Goal: Use online tool/utility: Utilize a website feature to perform a specific function

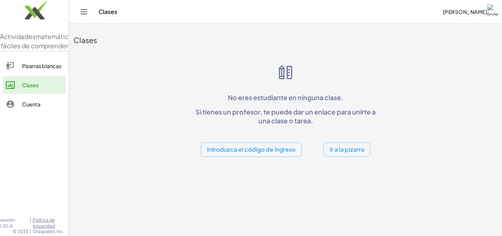
drag, startPoint x: 183, startPoint y: 64, endPoint x: 142, endPoint y: 43, distance: 45.2
click at [182, 63] on div "Clases No eres estudiante en ninguna clase. Si tienes un profesor, te puede dar…" at bounding box center [285, 92] width 433 height 137
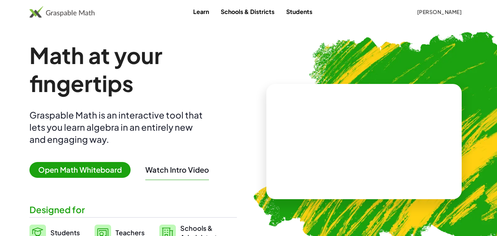
drag, startPoint x: 0, startPoint y: 0, endPoint x: 103, endPoint y: 168, distance: 197.5
click at [102, 168] on span "Open Math Whiteboard" at bounding box center [79, 170] width 101 height 16
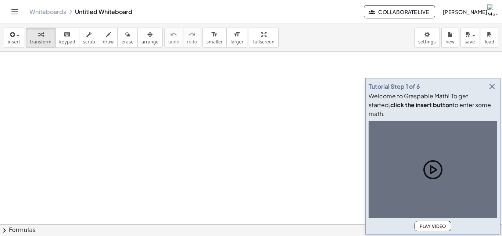
click at [493, 87] on icon "button" at bounding box center [492, 86] width 9 height 9
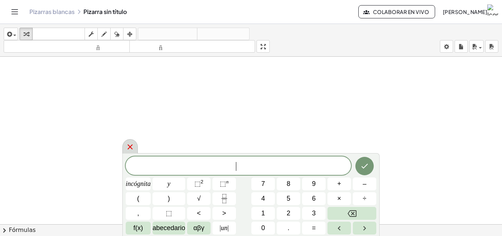
click at [130, 148] on icon at bounding box center [130, 146] width 9 height 9
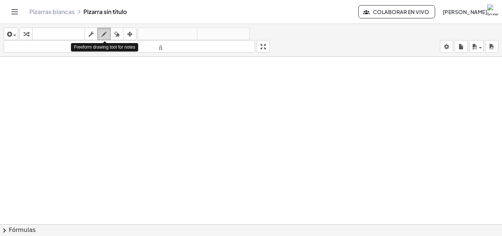
click at [105, 33] on icon "button" at bounding box center [103, 34] width 5 height 9
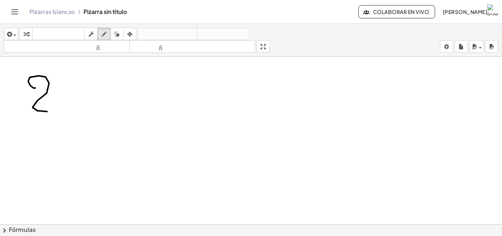
drag, startPoint x: 35, startPoint y: 88, endPoint x: 56, endPoint y: 94, distance: 21.1
drag, startPoint x: 81, startPoint y: 81, endPoint x: 76, endPoint y: 96, distance: 16.0
drag, startPoint x: 112, startPoint y: 90, endPoint x: 118, endPoint y: 91, distance: 5.6
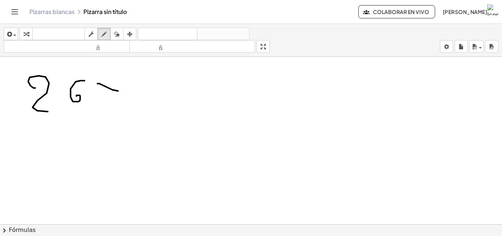
drag, startPoint x: 113, startPoint y: 83, endPoint x: 111, endPoint y: 97, distance: 14.2
drag, startPoint x: 77, startPoint y: 119, endPoint x: 74, endPoint y: 133, distance: 14.4
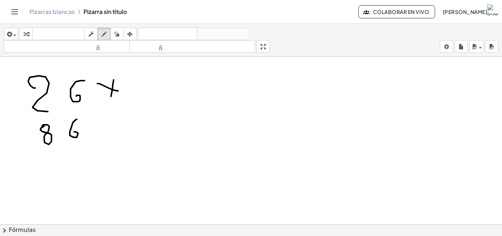
drag, startPoint x: 42, startPoint y: 147, endPoint x: 107, endPoint y: 142, distance: 65.2
drag, startPoint x: 92, startPoint y: 147, endPoint x: 75, endPoint y: 157, distance: 19.9
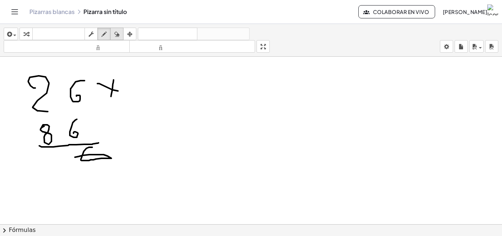
click at [117, 37] on icon "button" at bounding box center [116, 34] width 5 height 9
drag, startPoint x: 108, startPoint y: 193, endPoint x: 82, endPoint y: 166, distance: 37.7
click at [106, 31] on icon "button" at bounding box center [103, 34] width 5 height 9
drag, startPoint x: 81, startPoint y: 143, endPoint x: 100, endPoint y: 142, distance: 19.1
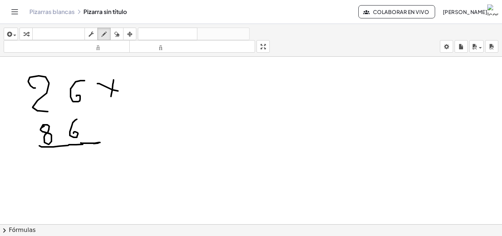
drag, startPoint x: 87, startPoint y: 154, endPoint x: 80, endPoint y: 164, distance: 11.9
drag, startPoint x: 82, startPoint y: 168, endPoint x: 90, endPoint y: 170, distance: 8.1
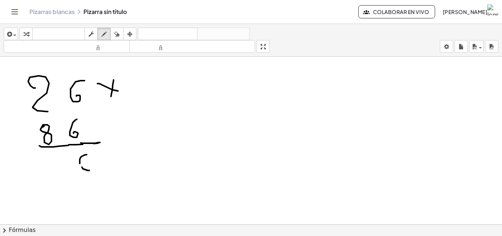
drag, startPoint x: 90, startPoint y: 170, endPoint x: 84, endPoint y: 163, distance: 9.1
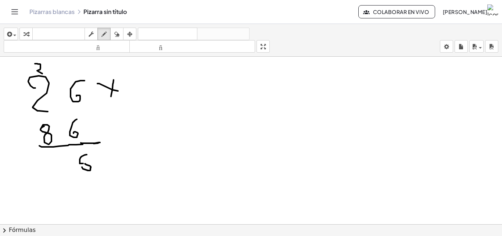
drag, startPoint x: 35, startPoint y: 64, endPoint x: 42, endPoint y: 74, distance: 12.4
drag, startPoint x: 42, startPoint y: 74, endPoint x: 33, endPoint y: 73, distance: 8.9
drag, startPoint x: 198, startPoint y: 84, endPoint x: 195, endPoint y: 106, distance: 22.3
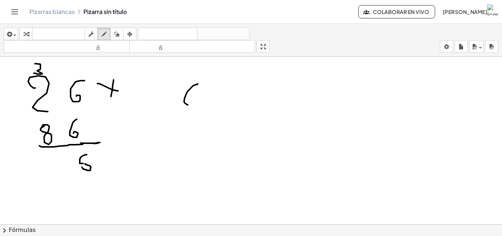
drag, startPoint x: 195, startPoint y: 106, endPoint x: 201, endPoint y: 96, distance: 12.0
click at [119, 37] on icon "button" at bounding box center [116, 34] width 5 height 9
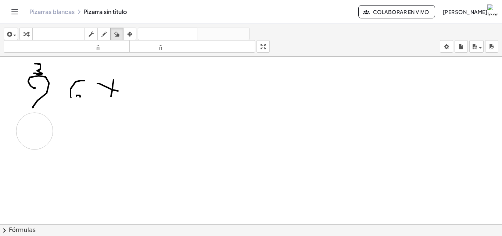
drag, startPoint x: 194, startPoint y: 104, endPoint x: 35, endPoint y: 131, distance: 161.8
click at [102, 35] on icon "button" at bounding box center [103, 34] width 5 height 9
drag, startPoint x: 33, startPoint y: 107, endPoint x: 20, endPoint y: 128, distance: 24.1
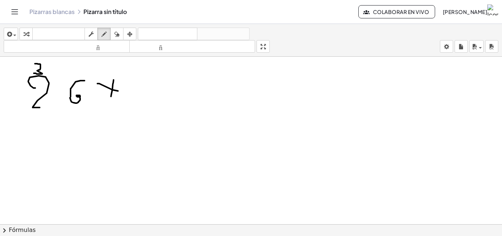
drag, startPoint x: 73, startPoint y: 121, endPoint x: 37, endPoint y: 140, distance: 40.3
drag, startPoint x: 29, startPoint y: 140, endPoint x: 76, endPoint y: 132, distance: 48.2
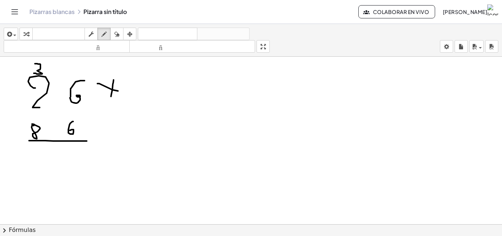
drag, startPoint x: 193, startPoint y: 69, endPoint x: 230, endPoint y: 78, distance: 37.3
drag, startPoint x: 234, startPoint y: 75, endPoint x: 285, endPoint y: 75, distance: 51.1
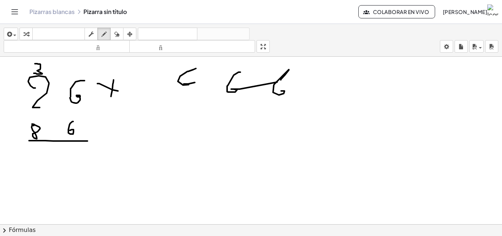
drag, startPoint x: 285, startPoint y: 75, endPoint x: 284, endPoint y: 83, distance: 8.2
drag, startPoint x: 323, startPoint y: 78, endPoint x: 321, endPoint y: 88, distance: 10.5
drag, startPoint x: 365, startPoint y: 68, endPoint x: 361, endPoint y: 82, distance: 14.4
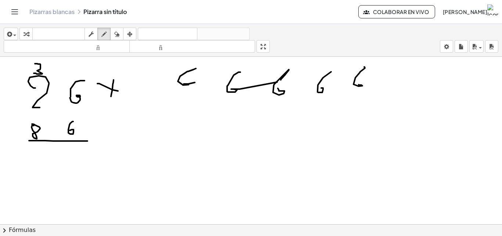
drag, startPoint x: 391, startPoint y: 68, endPoint x: 333, endPoint y: 86, distance: 60.6
drag, startPoint x: 183, startPoint y: 85, endPoint x: 223, endPoint y: 96, distance: 41.4
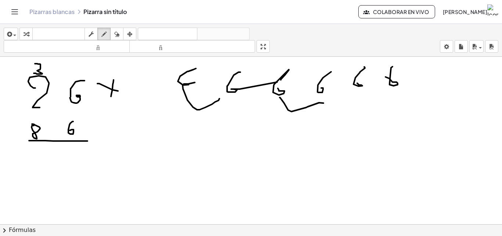
drag, startPoint x: 284, startPoint y: 103, endPoint x: 319, endPoint y: 107, distance: 35.5
drag, startPoint x: 353, startPoint y: 89, endPoint x: 371, endPoint y: 79, distance: 20.7
drag, startPoint x: 372, startPoint y: 76, endPoint x: 369, endPoint y: 69, distance: 7.7
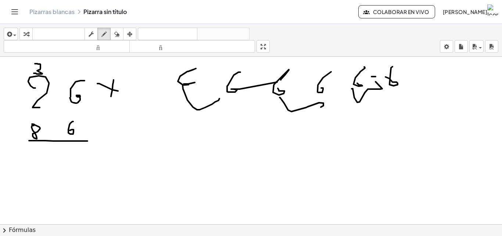
drag, startPoint x: 372, startPoint y: 71, endPoint x: 335, endPoint y: 71, distance: 37.5
drag, startPoint x: 298, startPoint y: 75, endPoint x: 324, endPoint y: 79, distance: 26.0
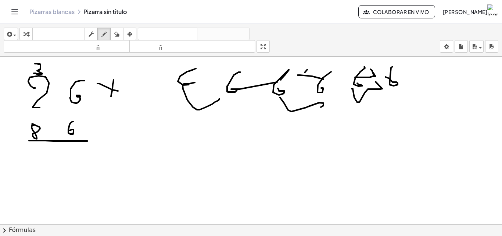
drag, startPoint x: 305, startPoint y: 72, endPoint x: 260, endPoint y: 75, distance: 44.9
drag, startPoint x: 251, startPoint y: 69, endPoint x: 235, endPoint y: 75, distance: 17.6
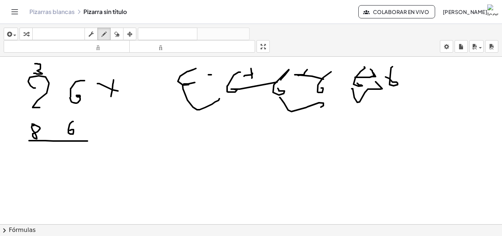
drag, startPoint x: 195, startPoint y: 117, endPoint x: 199, endPoint y: 121, distance: 4.9
drag, startPoint x: 207, startPoint y: 124, endPoint x: 223, endPoint y: 133, distance: 17.6
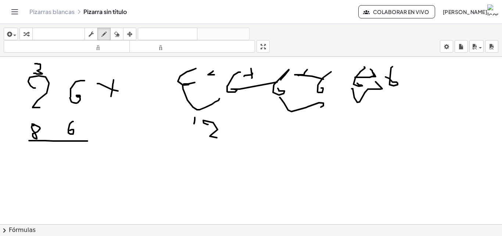
drag, startPoint x: 275, startPoint y: 123, endPoint x: 280, endPoint y: 124, distance: 5.6
drag, startPoint x: 292, startPoint y: 126, endPoint x: 304, endPoint y: 129, distance: 12.1
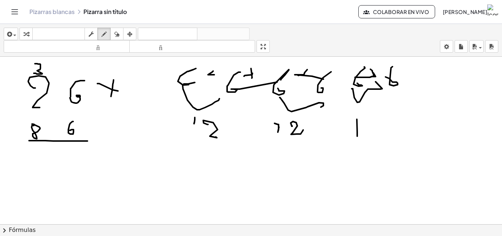
drag, startPoint x: 357, startPoint y: 132, endPoint x: 355, endPoint y: 109, distance: 22.9
drag, startPoint x: 373, startPoint y: 122, endPoint x: 262, endPoint y: 149, distance: 113.7
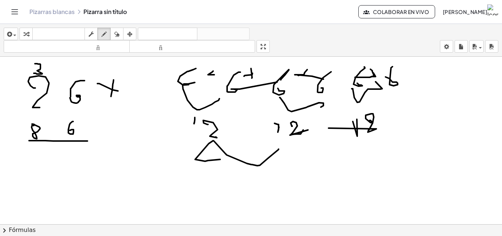
drag, startPoint x: 205, startPoint y: 161, endPoint x: 243, endPoint y: 122, distance: 54.1
drag, startPoint x: 258, startPoint y: 176, endPoint x: 265, endPoint y: 175, distance: 7.1
drag, startPoint x: 265, startPoint y: 179, endPoint x: 243, endPoint y: 173, distance: 22.8
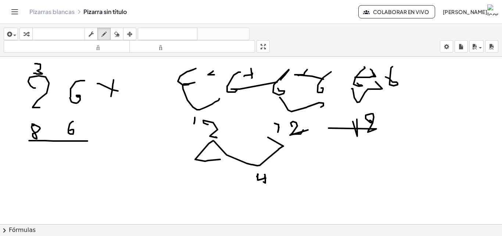
drag, startPoint x: 243, startPoint y: 173, endPoint x: 201, endPoint y: 150, distance: 47.6
drag, startPoint x: 241, startPoint y: 178, endPoint x: 257, endPoint y: 187, distance: 18.0
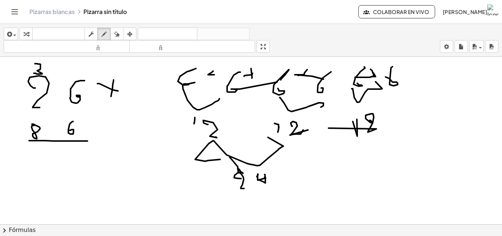
drag, startPoint x: 359, startPoint y: 161, endPoint x: 258, endPoint y: 204, distance: 109.0
drag, startPoint x: 275, startPoint y: 192, endPoint x: 339, endPoint y: 185, distance: 63.9
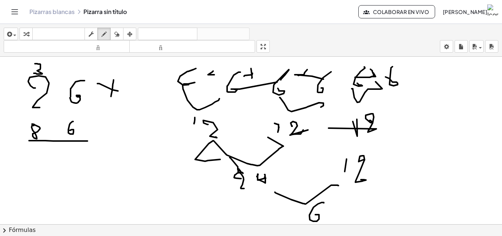
drag, startPoint x: 324, startPoint y: 203, endPoint x: 304, endPoint y: 210, distance: 21.5
drag, startPoint x: 280, startPoint y: 211, endPoint x: 0, endPoint y: 194, distance: 280.2
drag, startPoint x: 81, startPoint y: 146, endPoint x: 73, endPoint y: 157, distance: 14.0
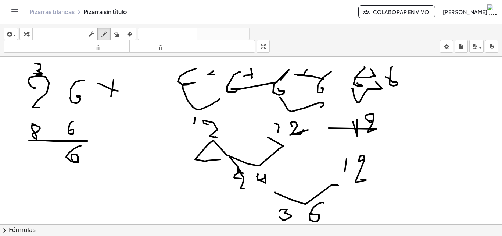
click at [119, 35] on icon "button" at bounding box center [116, 34] width 5 height 9
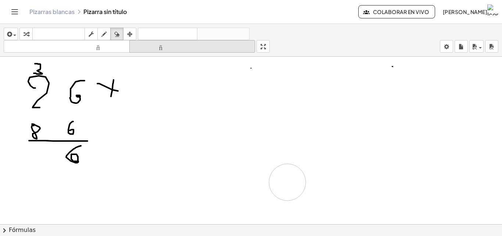
drag, startPoint x: 204, startPoint y: 85, endPoint x: 131, endPoint y: 47, distance: 82.4
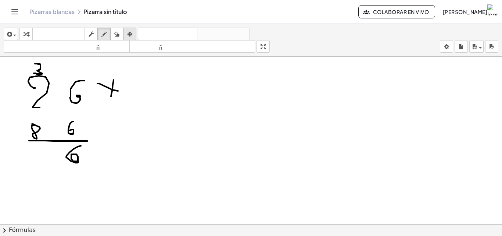
drag, startPoint x: 107, startPoint y: 34, endPoint x: 126, endPoint y: 33, distance: 19.1
click at [108, 34] on div "button" at bounding box center [104, 33] width 10 height 9
drag, startPoint x: 312, startPoint y: 95, endPoint x: 320, endPoint y: 89, distance: 10.3
drag, startPoint x: 321, startPoint y: 93, endPoint x: 349, endPoint y: 88, distance: 28.3
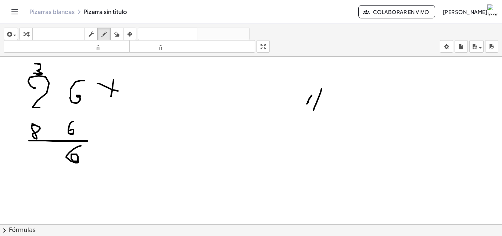
drag, startPoint x: 349, startPoint y: 88, endPoint x: 286, endPoint y: 104, distance: 64.5
drag, startPoint x: 33, startPoint y: 153, endPoint x: 40, endPoint y: 149, distance: 8.3
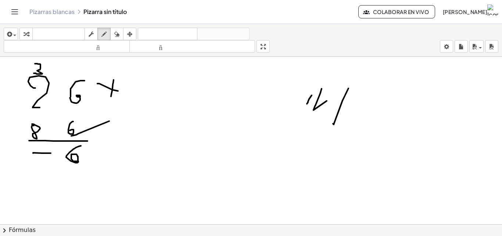
drag, startPoint x: 31, startPoint y: 153, endPoint x: 32, endPoint y: 166, distance: 12.9
drag, startPoint x: 18, startPoint y: 155, endPoint x: 17, endPoint y: 164, distance: 9.0
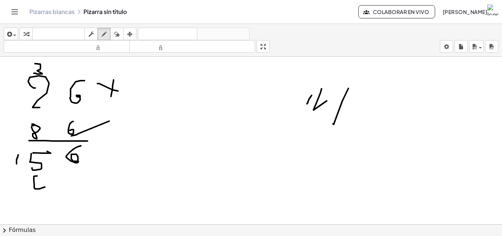
drag, startPoint x: 34, startPoint y: 176, endPoint x: 46, endPoint y: 181, distance: 12.6
drag, startPoint x: 46, startPoint y: 179, endPoint x: 45, endPoint y: 197, distance: 18.0
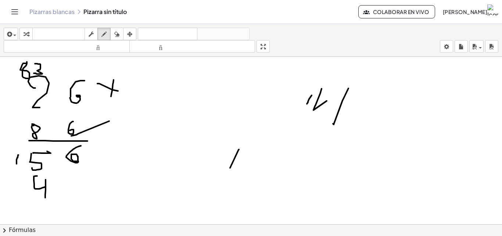
drag, startPoint x: 230, startPoint y: 168, endPoint x: 225, endPoint y: 148, distance: 20.5
drag, startPoint x: 240, startPoint y: 150, endPoint x: 237, endPoint y: 159, distance: 8.8
drag, startPoint x: 236, startPoint y: 169, endPoint x: 229, endPoint y: 159, distance: 12.4
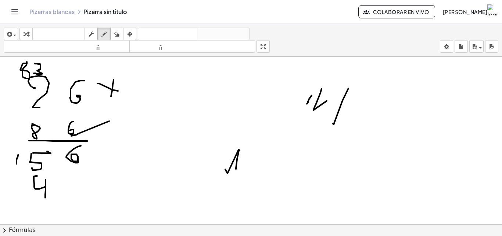
drag, startPoint x: 253, startPoint y: 186, endPoint x: 276, endPoint y: 166, distance: 30.5
drag, startPoint x: 275, startPoint y: 181, endPoint x: 285, endPoint y: 165, distance: 19.0
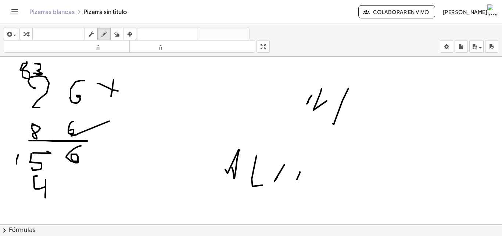
drag, startPoint x: 297, startPoint y: 179, endPoint x: 321, endPoint y: 165, distance: 27.2
drag, startPoint x: 328, startPoint y: 168, endPoint x: 323, endPoint y: 175, distance: 8.8
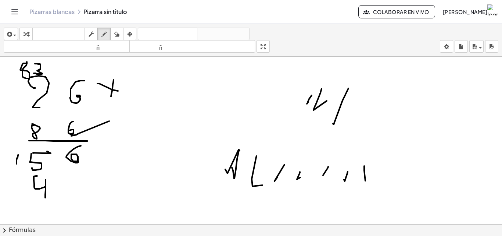
drag, startPoint x: 365, startPoint y: 181, endPoint x: 350, endPoint y: 164, distance: 22.9
drag, startPoint x: 217, startPoint y: 139, endPoint x: 207, endPoint y: 159, distance: 22.4
click at [119, 32] on icon "button" at bounding box center [116, 34] width 5 height 9
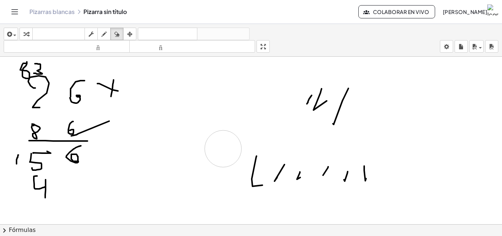
drag, startPoint x: 247, startPoint y: 132, endPoint x: 198, endPoint y: 143, distance: 50.0
click at [104, 32] on icon "button" at bounding box center [103, 34] width 5 height 9
drag, startPoint x: 397, startPoint y: 167, endPoint x: 396, endPoint y: 180, distance: 12.9
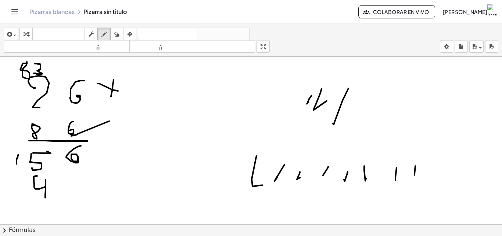
drag, startPoint x: 415, startPoint y: 166, endPoint x: 414, endPoint y: 178, distance: 12.2
drag, startPoint x: 6, startPoint y: 187, endPoint x: 26, endPoint y: 188, distance: 20.2
drag, startPoint x: 21, startPoint y: 187, endPoint x: 16, endPoint y: 191, distance: 6.5
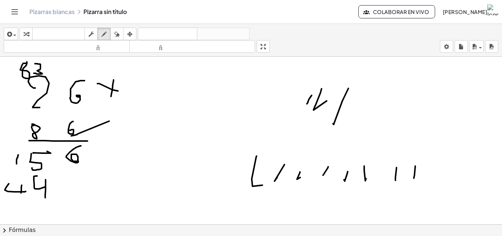
click at [108, 32] on div "button" at bounding box center [104, 33] width 10 height 9
drag, startPoint x: 39, startPoint y: 187, endPoint x: 17, endPoint y: 171, distance: 26.9
click at [121, 32] on div "button" at bounding box center [117, 33] width 10 height 9
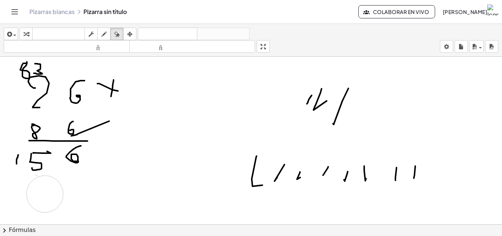
drag, startPoint x: 43, startPoint y: 196, endPoint x: 81, endPoint y: 129, distance: 76.6
click at [106, 36] on icon "button" at bounding box center [103, 34] width 5 height 9
drag, startPoint x: 38, startPoint y: 175, endPoint x: 46, endPoint y: 178, distance: 8.1
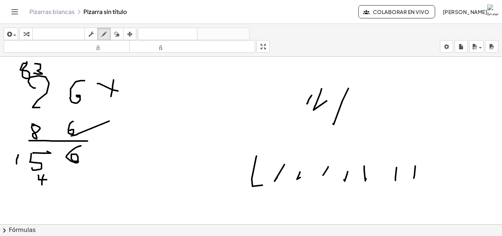
drag, startPoint x: 43, startPoint y: 177, endPoint x: 42, endPoint y: 185, distance: 7.4
drag, startPoint x: 17, startPoint y: 175, endPoint x: 22, endPoint y: 179, distance: 6.0
drag, startPoint x: 22, startPoint y: 174, endPoint x: 18, endPoint y: 179, distance: 6.5
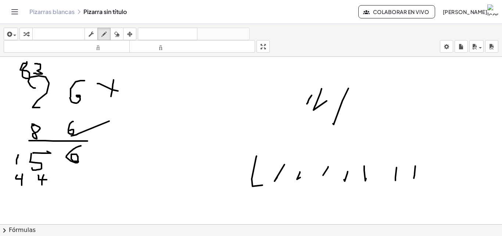
drag, startPoint x: 8, startPoint y: 179, endPoint x: 9, endPoint y: 196, distance: 17.7
drag, startPoint x: 21, startPoint y: 197, endPoint x: 106, endPoint y: 188, distance: 85.7
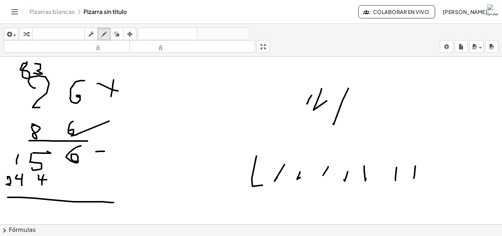
drag, startPoint x: 104, startPoint y: 151, endPoint x: 112, endPoint y: 151, distance: 7.7
drag, startPoint x: 101, startPoint y: 153, endPoint x: 92, endPoint y: 161, distance: 12.0
drag, startPoint x: 87, startPoint y: 205, endPoint x: 82, endPoint y: 212, distance: 8.0
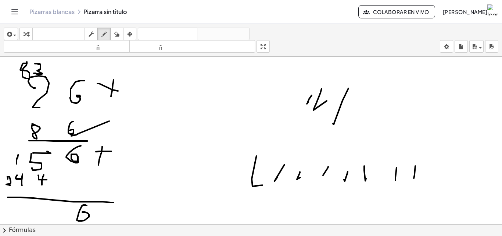
drag, startPoint x: 51, startPoint y: 207, endPoint x: 55, endPoint y: 212, distance: 5.7
drag, startPoint x: 55, startPoint y: 212, endPoint x: 52, endPoint y: 225, distance: 13.8
click at [52, 225] on div "insertar Seleccione uno: Expresión matemática Función Texto Vídeo de YouTube Gr…" at bounding box center [251, 130] width 502 height 212
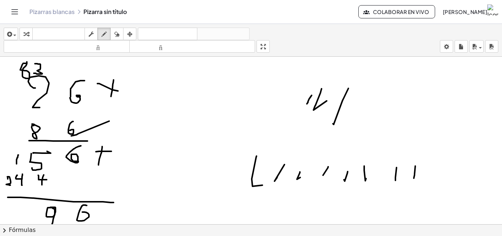
click at [52, 225] on button "chevron_right Fórmulas" at bounding box center [251, 230] width 502 height 12
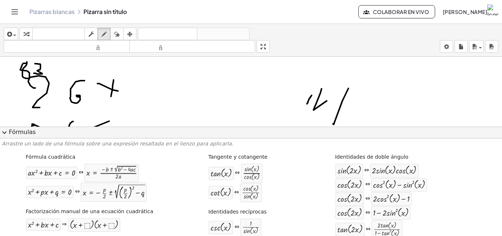
click at [2, 132] on span "expand_more" at bounding box center [4, 132] width 9 height 9
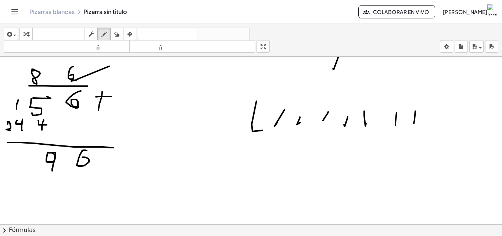
scroll to position [74, 0]
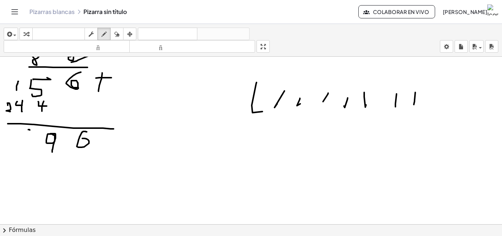
click at [28, 129] on div at bounding box center [251, 179] width 502 height 393
drag, startPoint x: 36, startPoint y: 136, endPoint x: 30, endPoint y: 151, distance: 16.0
click at [30, 151] on div at bounding box center [251, 179] width 502 height 393
drag, startPoint x: 19, startPoint y: 139, endPoint x: 15, endPoint y: 137, distance: 5.1
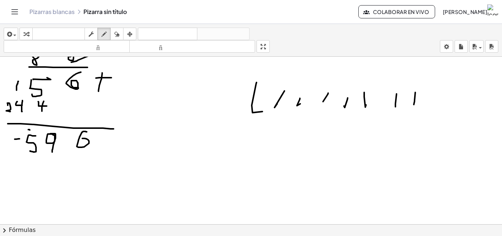
click at [15, 137] on div at bounding box center [251, 179] width 502 height 393
drag, startPoint x: 15, startPoint y: 137, endPoint x: 23, endPoint y: 133, distance: 9.2
click at [23, 133] on div at bounding box center [251, 179] width 502 height 393
click at [24, 133] on div at bounding box center [251, 179] width 502 height 393
drag, startPoint x: 24, startPoint y: 134, endPoint x: 28, endPoint y: 154, distance: 20.3
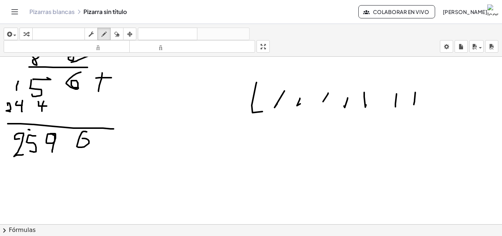
click at [24, 154] on div at bounding box center [251, 179] width 502 height 393
click at [26, 154] on div at bounding box center [251, 179] width 502 height 393
drag, startPoint x: 26, startPoint y: 144, endPoint x: 25, endPoint y: 147, distance: 3.7
click at [25, 147] on div at bounding box center [251, 179] width 502 height 393
drag, startPoint x: 85, startPoint y: 138, endPoint x: 82, endPoint y: 146, distance: 8.6
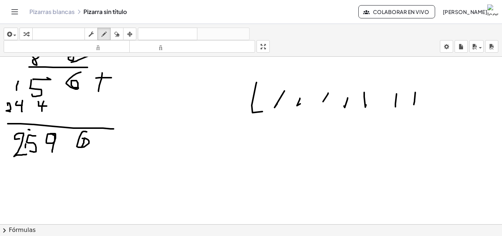
click at [82, 146] on div at bounding box center [251, 179] width 502 height 393
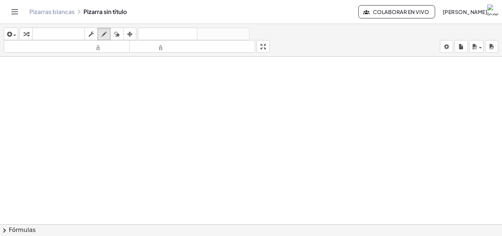
scroll to position [184, 0]
click at [142, 84] on div at bounding box center [251, 69] width 502 height 393
drag, startPoint x: 147, startPoint y: 88, endPoint x: 153, endPoint y: 91, distance: 6.4
click at [149, 100] on div at bounding box center [251, 69] width 502 height 393
drag, startPoint x: 171, startPoint y: 83, endPoint x: 179, endPoint y: 83, distance: 8.8
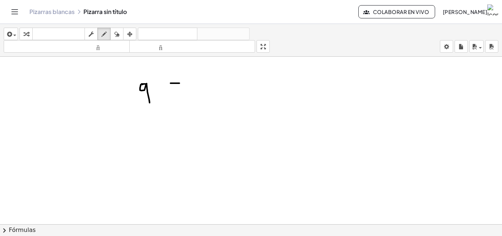
click at [179, 83] on div at bounding box center [251, 69] width 502 height 393
drag, startPoint x: 179, startPoint y: 83, endPoint x: 175, endPoint y: 103, distance: 20.4
click at [180, 104] on div at bounding box center [251, 69] width 502 height 393
drag, startPoint x: 150, startPoint y: 127, endPoint x: 165, endPoint y: 128, distance: 15.1
click at [151, 128] on div at bounding box center [251, 69] width 502 height 393
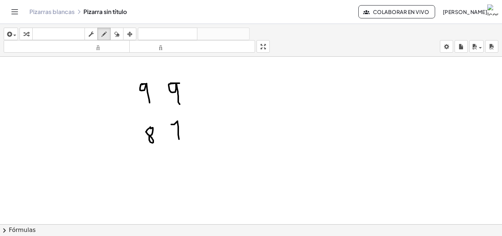
drag, startPoint x: 171, startPoint y: 124, endPoint x: 176, endPoint y: 134, distance: 11.0
click at [179, 139] on div at bounding box center [251, 69] width 502 height 393
drag, startPoint x: 176, startPoint y: 133, endPoint x: 178, endPoint y: 107, distance: 25.8
click at [181, 127] on div at bounding box center [251, 69] width 502 height 393
drag, startPoint x: 195, startPoint y: 81, endPoint x: 206, endPoint y: 91, distance: 15.1
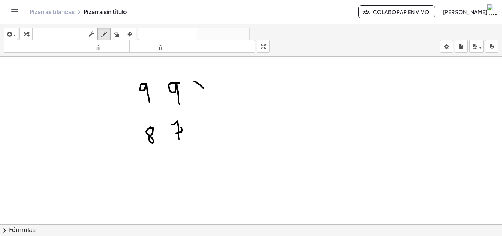
click at [206, 91] on div at bounding box center [251, 69] width 502 height 393
drag, startPoint x: 205, startPoint y: 81, endPoint x: 172, endPoint y: 111, distance: 44.5
click at [201, 94] on div at bounding box center [251, 69] width 502 height 393
click at [198, 144] on div at bounding box center [251, 69] width 502 height 393
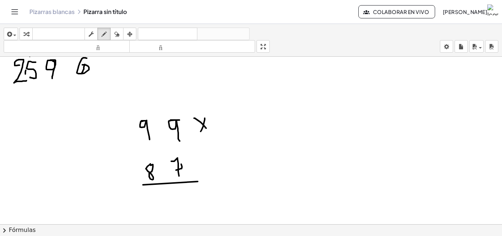
click at [180, 184] on div at bounding box center [251, 106] width 502 height 393
drag, startPoint x: 183, startPoint y: 198, endPoint x: 185, endPoint y: 207, distance: 9.1
click at [185, 207] on div at bounding box center [251, 106] width 502 height 393
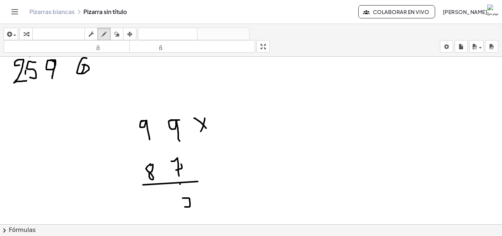
click at [185, 207] on div at bounding box center [251, 106] width 502 height 393
drag, startPoint x: 185, startPoint y: 207, endPoint x: 188, endPoint y: 215, distance: 9.1
click at [190, 215] on div at bounding box center [251, 106] width 502 height 393
drag, startPoint x: 188, startPoint y: 215, endPoint x: 185, endPoint y: 213, distance: 3.8
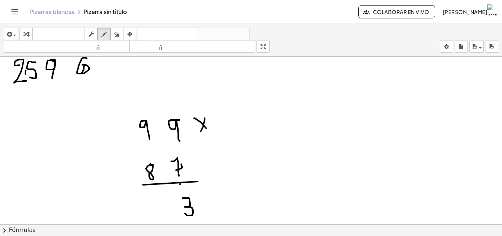
click at [185, 213] on div at bounding box center [251, 106] width 502 height 393
click at [141, 112] on div at bounding box center [251, 106] width 502 height 393
drag, startPoint x: 145, startPoint y: 105, endPoint x: 137, endPoint y: 111, distance: 9.5
click at [137, 111] on div at bounding box center [251, 106] width 502 height 393
drag, startPoint x: 293, startPoint y: 106, endPoint x: 294, endPoint y: 118, distance: 12.6
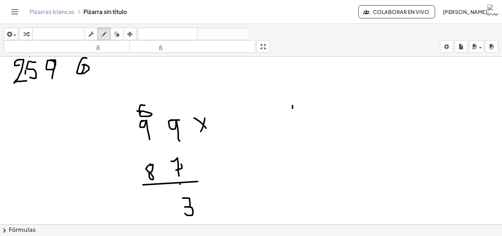
click at [294, 118] on div at bounding box center [251, 106] width 502 height 393
drag, startPoint x: 304, startPoint y: 102, endPoint x: 308, endPoint y: 110, distance: 9.0
click at [307, 112] on div at bounding box center [251, 106] width 502 height 393
drag, startPoint x: 315, startPoint y: 99, endPoint x: 322, endPoint y: 106, distance: 10.2
click at [319, 109] on div at bounding box center [251, 106] width 502 height 393
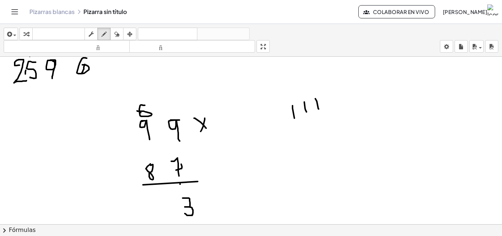
drag, startPoint x: 332, startPoint y: 106, endPoint x: 336, endPoint y: 103, distance: 4.6
click at [333, 106] on div at bounding box center [251, 106] width 502 height 393
drag, startPoint x: 342, startPoint y: 93, endPoint x: 345, endPoint y: 103, distance: 9.9
click at [343, 104] on div at bounding box center [251, 106] width 502 height 393
drag, startPoint x: 360, startPoint y: 97, endPoint x: 362, endPoint y: 103, distance: 5.8
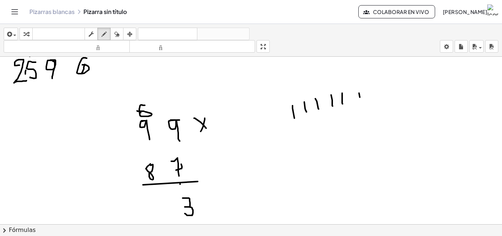
click at [361, 100] on div at bounding box center [251, 106] width 502 height 393
click at [161, 201] on div at bounding box center [251, 106] width 502 height 393
click at [160, 201] on div at bounding box center [251, 106] width 502 height 393
click at [150, 202] on div at bounding box center [251, 106] width 502 height 393
drag, startPoint x: 150, startPoint y: 205, endPoint x: 149, endPoint y: 216, distance: 10.7
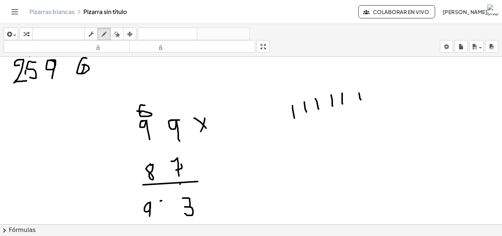
click at [149, 216] on div at bounding box center [251, 106] width 502 height 393
drag, startPoint x: 140, startPoint y: 205, endPoint x: 139, endPoint y: 210, distance: 5.1
click at [139, 210] on div at bounding box center [251, 106] width 502 height 393
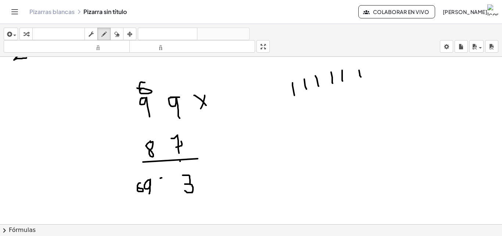
scroll to position [184, 0]
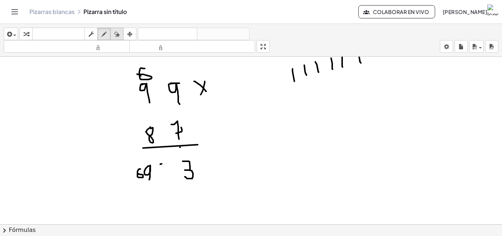
click at [119, 32] on icon "button" at bounding box center [116, 34] width 5 height 9
drag, startPoint x: 145, startPoint y: 176, endPoint x: 156, endPoint y: 170, distance: 13.0
click at [156, 170] on div at bounding box center [251, 69] width 502 height 393
drag, startPoint x: 105, startPoint y: 36, endPoint x: 180, endPoint y: 101, distance: 98.5
click at [111, 38] on button "dibujar" at bounding box center [103, 34] width 13 height 12
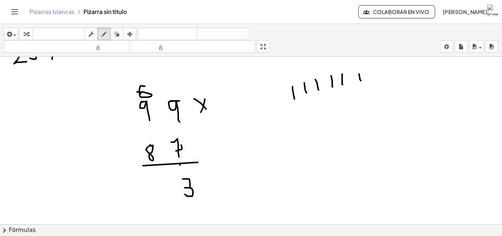
scroll to position [147, 0]
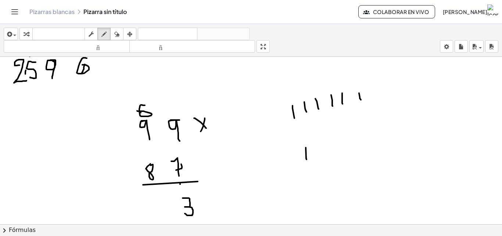
drag, startPoint x: 306, startPoint y: 147, endPoint x: 307, endPoint y: 159, distance: 11.8
click at [307, 159] on div at bounding box center [251, 106] width 502 height 393
drag, startPoint x: 148, startPoint y: 196, endPoint x: 157, endPoint y: 205, distance: 12.5
click at [157, 205] on div at bounding box center [251, 106] width 502 height 393
drag, startPoint x: 128, startPoint y: 189, endPoint x: 122, endPoint y: 197, distance: 10.0
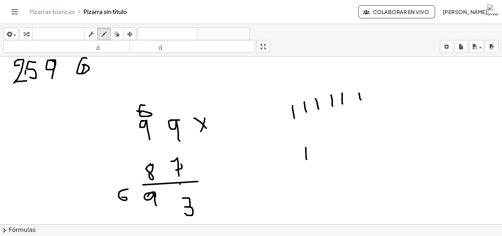
click at [122, 197] on div at bounding box center [251, 106] width 502 height 393
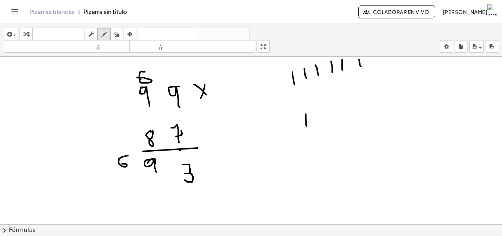
scroll to position [184, 0]
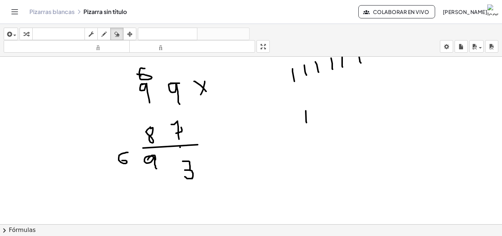
drag, startPoint x: 121, startPoint y: 35, endPoint x: 160, endPoint y: 60, distance: 47.1
click at [132, 40] on div "insertar Seleccione uno: Expresión matemática Función Texto Vídeo de YouTube Gr…" at bounding box center [251, 40] width 502 height 33
click at [191, 175] on div at bounding box center [251, 69] width 502 height 393
click at [106, 35] on icon "button" at bounding box center [103, 34] width 5 height 9
drag, startPoint x: 178, startPoint y: 154, endPoint x: 183, endPoint y: 163, distance: 10.4
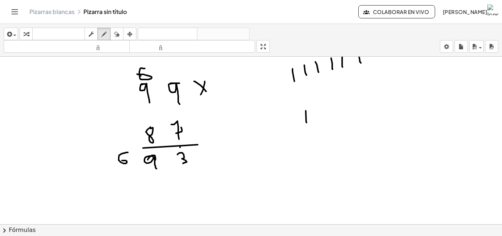
click at [183, 163] on div at bounding box center [251, 69] width 502 height 393
drag, startPoint x: 168, startPoint y: 115, endPoint x: 157, endPoint y: 134, distance: 22.2
click at [157, 134] on div at bounding box center [251, 69] width 502 height 393
drag, startPoint x: 155, startPoint y: 178, endPoint x: 150, endPoint y: 179, distance: 5.6
click at [151, 179] on div at bounding box center [251, 69] width 502 height 393
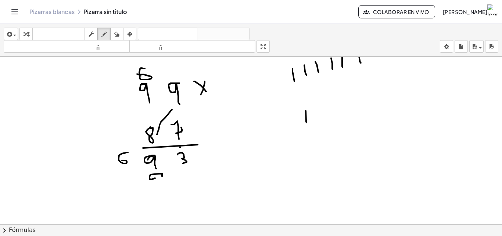
drag, startPoint x: 150, startPoint y: 179, endPoint x: 162, endPoint y: 176, distance: 12.7
click at [162, 176] on div at bounding box center [251, 69] width 502 height 393
drag, startPoint x: 162, startPoint y: 176, endPoint x: 165, endPoint y: 184, distance: 8.8
click at [165, 187] on div at bounding box center [251, 69] width 502 height 393
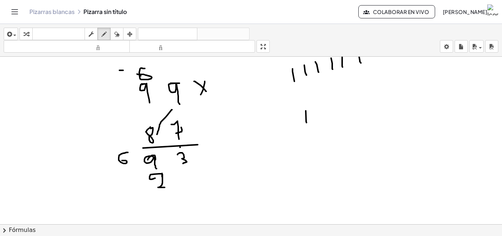
drag, startPoint x: 119, startPoint y: 70, endPoint x: 124, endPoint y: 70, distance: 4.8
click at [124, 70] on div at bounding box center [251, 69] width 502 height 393
drag, startPoint x: 124, startPoint y: 70, endPoint x: 125, endPoint y: 76, distance: 5.5
click at [125, 76] on div at bounding box center [251, 69] width 502 height 393
click at [123, 72] on div at bounding box center [251, 69] width 502 height 393
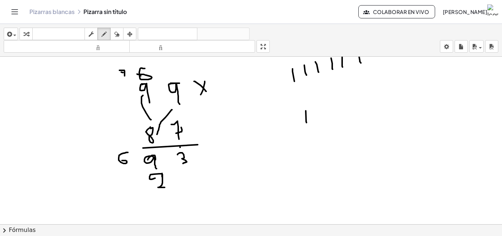
drag, startPoint x: 151, startPoint y: 119, endPoint x: 143, endPoint y: 95, distance: 25.5
click at [143, 95] on div at bounding box center [251, 69] width 502 height 393
drag, startPoint x: 318, startPoint y: 108, endPoint x: 321, endPoint y: 119, distance: 11.1
click at [321, 119] on div at bounding box center [251, 69] width 502 height 393
drag, startPoint x: 334, startPoint y: 114, endPoint x: 336, endPoint y: 107, distance: 6.8
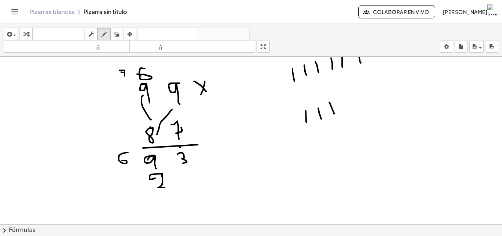
click at [335, 114] on div at bounding box center [251, 69] width 502 height 393
drag, startPoint x: 337, startPoint y: 101, endPoint x: 343, endPoint y: 108, distance: 9.4
click at [343, 108] on div at bounding box center [251, 69] width 502 height 393
click at [357, 110] on div at bounding box center [251, 69] width 502 height 393
click at [371, 108] on div at bounding box center [251, 69] width 502 height 393
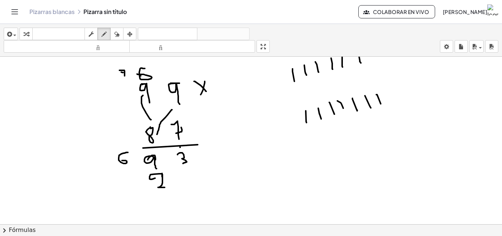
drag, startPoint x: 377, startPoint y: 94, endPoint x: 388, endPoint y: 96, distance: 10.8
click at [382, 104] on div at bounding box center [251, 69] width 502 height 393
click at [394, 99] on div at bounding box center [251, 69] width 502 height 393
drag, startPoint x: 394, startPoint y: 97, endPoint x: 389, endPoint y: 87, distance: 11.5
click at [393, 93] on div at bounding box center [251, 69] width 502 height 393
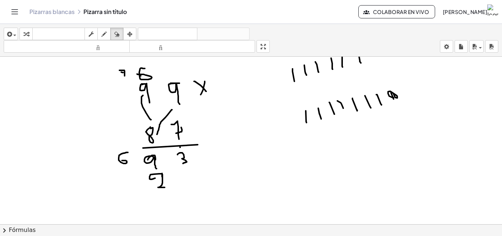
drag, startPoint x: 119, startPoint y: 35, endPoint x: 369, endPoint y: 39, distance: 250.4
click at [162, 35] on div "insertar Seleccione uno: Expresión matemática Función Texto Vídeo de YouTube Gr…" at bounding box center [251, 40] width 502 height 33
drag, startPoint x: 411, startPoint y: 98, endPoint x: 353, endPoint y: 81, distance: 60.4
click at [402, 97] on div at bounding box center [251, 69] width 502 height 393
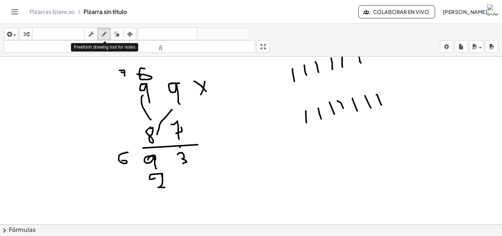
drag, startPoint x: 106, startPoint y: 34, endPoint x: 363, endPoint y: 48, distance: 258.1
click at [112, 33] on div "transformar teclado teclado fregar dibujar borrar arreglar" at bounding box center [77, 34] width 117 height 12
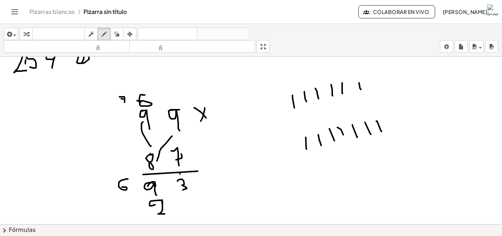
scroll to position [147, 0]
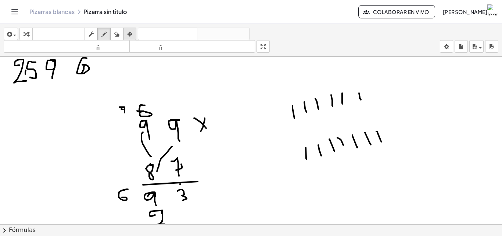
drag, startPoint x: 118, startPoint y: 30, endPoint x: 126, endPoint y: 31, distance: 8.2
click at [119, 30] on icon "button" at bounding box center [116, 34] width 5 height 9
drag, startPoint x: 413, startPoint y: 94, endPoint x: 218, endPoint y: 71, distance: 196.3
click at [286, 108] on div at bounding box center [251, 106] width 502 height 393
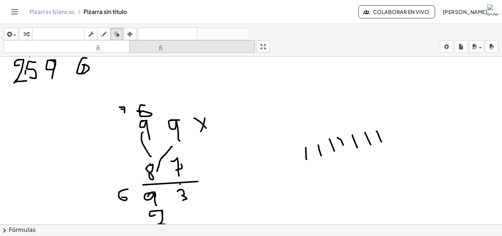
drag, startPoint x: 104, startPoint y: 35, endPoint x: 161, endPoint y: 42, distance: 56.7
click at [105, 35] on icon "button" at bounding box center [103, 34] width 5 height 9
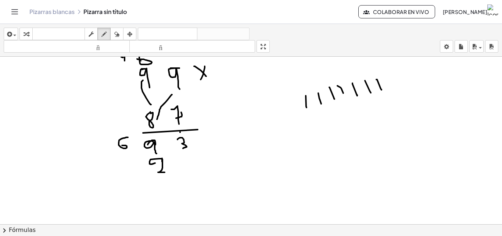
scroll to position [184, 0]
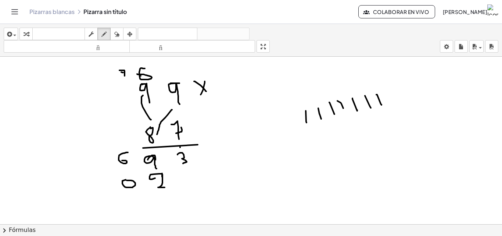
click at [127, 180] on div at bounding box center [251, 69] width 502 height 393
drag, startPoint x: 127, startPoint y: 180, endPoint x: 136, endPoint y: 196, distance: 18.1
click at [136, 196] on div at bounding box center [251, 69] width 502 height 393
drag, startPoint x: 103, startPoint y: 183, endPoint x: 108, endPoint y: 197, distance: 15.1
click at [108, 197] on div at bounding box center [251, 69] width 502 height 393
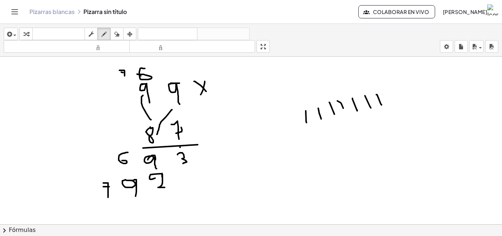
drag, startPoint x: 103, startPoint y: 186, endPoint x: 110, endPoint y: 186, distance: 6.2
click at [110, 186] on div at bounding box center [251, 69] width 502 height 393
drag, startPoint x: 84, startPoint y: 205, endPoint x: 205, endPoint y: 187, distance: 123.0
click at [207, 196] on div at bounding box center [251, 69] width 502 height 393
drag, startPoint x: 192, startPoint y: 157, endPoint x: 208, endPoint y: 153, distance: 17.3
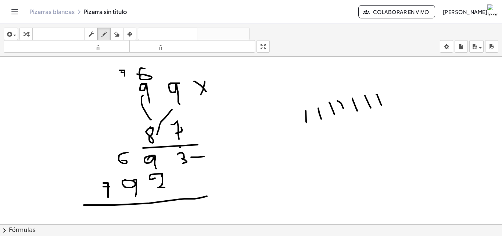
click at [209, 155] on div at bounding box center [251, 69] width 502 height 393
drag, startPoint x: 196, startPoint y: 149, endPoint x: 208, endPoint y: 166, distance: 20.3
click at [208, 166] on div at bounding box center [251, 69] width 502 height 393
drag, startPoint x: 192, startPoint y: 208, endPoint x: 202, endPoint y: 225, distance: 20.4
click at [202, 224] on div "insertar Seleccione uno: Expresión matemática Función Texto Vídeo de YouTube Gr…" at bounding box center [251, 130] width 502 height 212
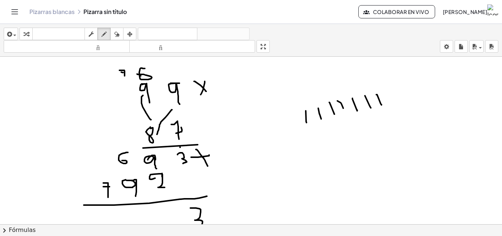
drag, startPoint x: 202, startPoint y: 225, endPoint x: 196, endPoint y: 225, distance: 5.5
click at [196, 225] on button "chevron_right Fórmulas" at bounding box center [251, 230] width 502 height 12
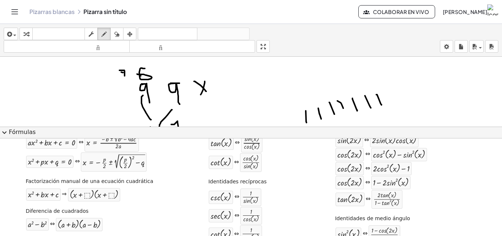
scroll to position [37, 0]
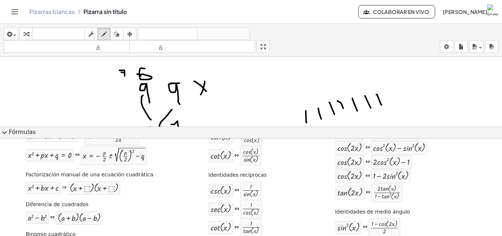
click at [6, 132] on span "expand_more" at bounding box center [4, 132] width 9 height 9
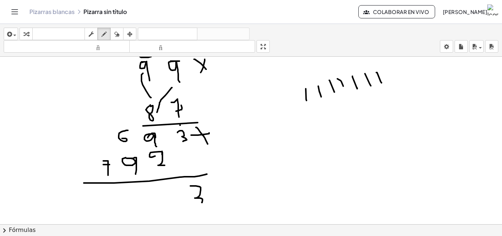
scroll to position [221, 0]
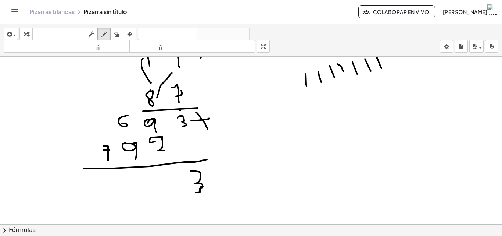
drag, startPoint x: 203, startPoint y: 186, endPoint x: 196, endPoint y: 192, distance: 9.6
click at [196, 192] on div at bounding box center [251, 32] width 502 height 393
drag, startPoint x: 163, startPoint y: 180, endPoint x: 176, endPoint y: 185, distance: 14.0
click at [176, 185] on div at bounding box center [251, 32] width 502 height 393
click at [124, 106] on div at bounding box center [251, 32] width 502 height 393
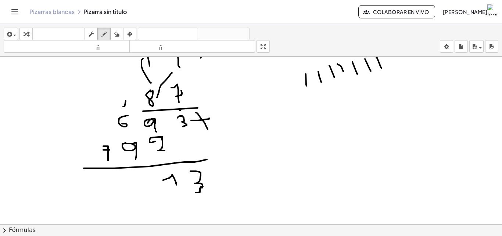
drag, startPoint x: 125, startPoint y: 105, endPoint x: 126, endPoint y: 100, distance: 4.8
click at [126, 100] on div at bounding box center [251, 32] width 502 height 393
drag, startPoint x: 126, startPoint y: 100, endPoint x: 128, endPoint y: 113, distance: 13.4
click at [128, 113] on div at bounding box center [251, 32] width 502 height 393
drag, startPoint x: 296, startPoint y: 118, endPoint x: 303, endPoint y: 129, distance: 12.9
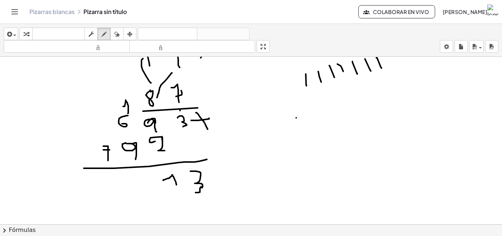
click at [302, 129] on div at bounding box center [251, 32] width 502 height 393
drag, startPoint x: 316, startPoint y: 112, endPoint x: 318, endPoint y: 119, distance: 6.8
click at [315, 124] on div at bounding box center [251, 32] width 502 height 393
drag, startPoint x: 326, startPoint y: 121, endPoint x: 333, endPoint y: 110, distance: 13.3
click at [327, 120] on div at bounding box center [251, 32] width 502 height 393
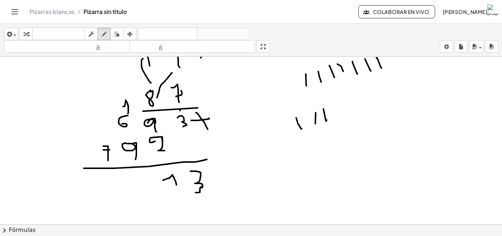
click at [335, 117] on div at bounding box center [251, 32] width 502 height 393
drag, startPoint x: 342, startPoint y: 104, endPoint x: 348, endPoint y: 107, distance: 5.9
click at [344, 111] on div at bounding box center [251, 32] width 502 height 393
drag, startPoint x: 354, startPoint y: 101, endPoint x: 362, endPoint y: 99, distance: 7.5
click at [355, 106] on div at bounding box center [251, 32] width 502 height 393
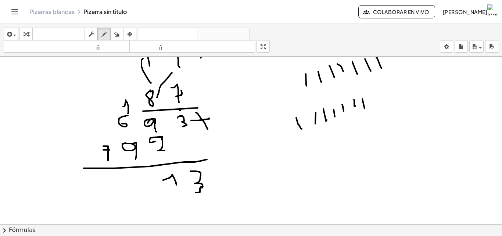
drag, startPoint x: 365, startPoint y: 108, endPoint x: 373, endPoint y: 93, distance: 17.6
click at [366, 107] on div at bounding box center [251, 32] width 502 height 393
drag, startPoint x: 374, startPoint y: 93, endPoint x: 377, endPoint y: 96, distance: 4.4
click at [375, 101] on div at bounding box center [251, 32] width 502 height 393
click at [383, 102] on div at bounding box center [251, 32] width 502 height 393
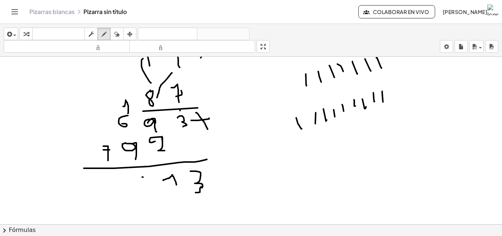
click at [142, 177] on div at bounding box center [251, 32] width 502 height 393
drag, startPoint x: 142, startPoint y: 177, endPoint x: 143, endPoint y: 192, distance: 14.7
click at [143, 192] on div at bounding box center [251, 32] width 502 height 393
drag, startPoint x: 143, startPoint y: 192, endPoint x: 137, endPoint y: 187, distance: 7.1
click at [138, 188] on div at bounding box center [251, 32] width 502 height 393
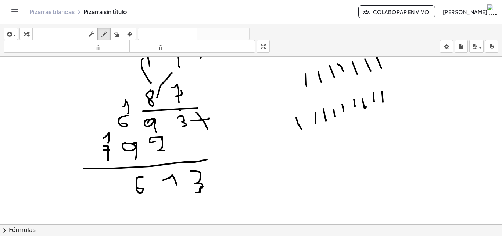
drag, startPoint x: 103, startPoint y: 138, endPoint x: 108, endPoint y: 147, distance: 9.7
click at [108, 147] on div at bounding box center [251, 32] width 502 height 393
drag, startPoint x: 114, startPoint y: 178, endPoint x: 118, endPoint y: 189, distance: 12.0
click at [118, 189] on div at bounding box center [251, 32] width 502 height 393
drag, startPoint x: 119, startPoint y: 190, endPoint x: 115, endPoint y: 181, distance: 9.8
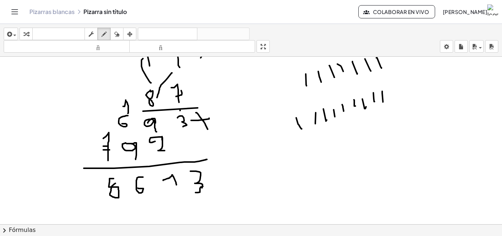
click at [115, 182] on div at bounding box center [251, 32] width 502 height 393
click at [114, 178] on div at bounding box center [251, 32] width 502 height 393
drag, startPoint x: 129, startPoint y: 178, endPoint x: 127, endPoint y: 190, distance: 11.5
click at [127, 190] on div at bounding box center [251, 32] width 502 height 393
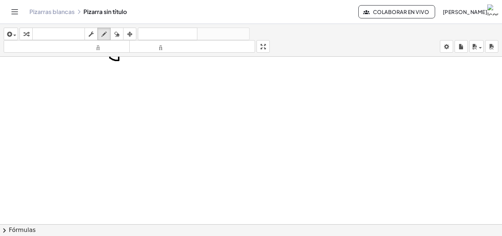
scroll to position [371, 0]
drag, startPoint x: 119, startPoint y: 82, endPoint x: 122, endPoint y: 79, distance: 3.9
click at [118, 81] on div at bounding box center [251, 19] width 502 height 669
drag, startPoint x: 140, startPoint y: 80, endPoint x: 143, endPoint y: 96, distance: 16.0
click at [143, 96] on div at bounding box center [251, 19] width 502 height 669
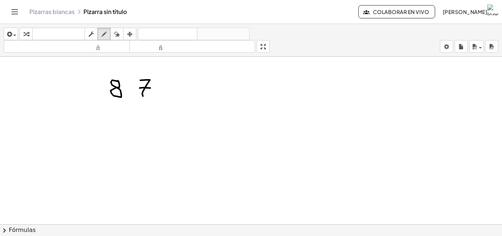
drag, startPoint x: 140, startPoint y: 88, endPoint x: 153, endPoint y: 89, distance: 13.3
click at [153, 88] on div at bounding box center [251, 19] width 502 height 669
drag, startPoint x: 118, startPoint y: 113, endPoint x: 114, endPoint y: 112, distance: 3.7
click at [115, 112] on div at bounding box center [251, 19] width 502 height 669
drag, startPoint x: 122, startPoint y: 118, endPoint x: 125, endPoint y: 129, distance: 12.1
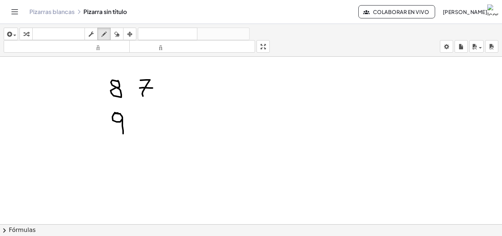
click at [124, 134] on div at bounding box center [251, 19] width 502 height 669
drag, startPoint x: 144, startPoint y: 107, endPoint x: 152, endPoint y: 103, distance: 8.9
click at [138, 119] on div at bounding box center [251, 19] width 502 height 669
drag, startPoint x: 165, startPoint y: 77, endPoint x: 176, endPoint y: 84, distance: 12.5
click at [176, 84] on div at bounding box center [251, 19] width 502 height 669
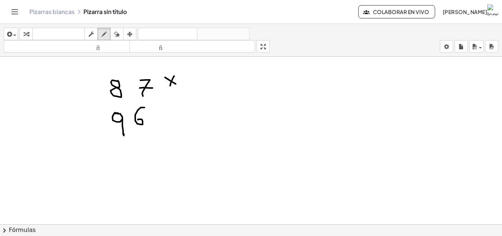
drag, startPoint x: 174, startPoint y: 76, endPoint x: 133, endPoint y: 146, distance: 81.1
click at [165, 89] on div at bounding box center [251, 19] width 502 height 669
drag, startPoint x: 106, startPoint y: 143, endPoint x: 169, endPoint y: 131, distance: 64.3
click at [176, 133] on div at bounding box center [251, 19] width 502 height 669
drag, startPoint x: 152, startPoint y: 149, endPoint x: 158, endPoint y: 156, distance: 9.4
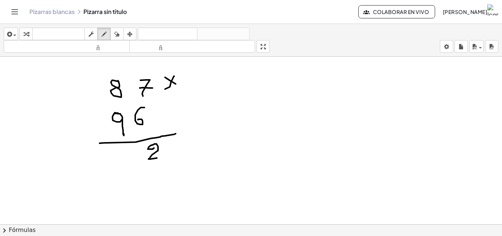
click at [157, 158] on div at bounding box center [251, 19] width 502 height 669
drag, startPoint x: 112, startPoint y: 68, endPoint x: 128, endPoint y: 73, distance: 15.9
click at [128, 73] on div at bounding box center [251, 19] width 502 height 669
drag, startPoint x: 128, startPoint y: 67, endPoint x: 129, endPoint y: 77, distance: 10.7
click at [129, 77] on div at bounding box center [251, 19] width 502 height 669
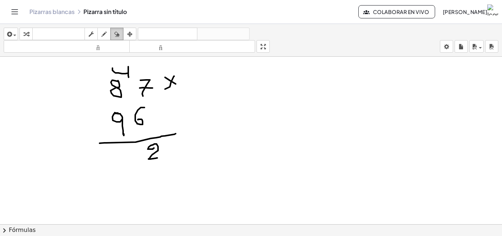
click at [122, 33] on div "button" at bounding box center [117, 33] width 10 height 9
drag, startPoint x: 139, startPoint y: 59, endPoint x: 114, endPoint y: 36, distance: 33.8
click at [126, 60] on div at bounding box center [251, 19] width 502 height 669
click at [107, 33] on icon "button" at bounding box center [103, 34] width 5 height 9
drag, startPoint x: 113, startPoint y: 66, endPoint x: 117, endPoint y: 68, distance: 4.1
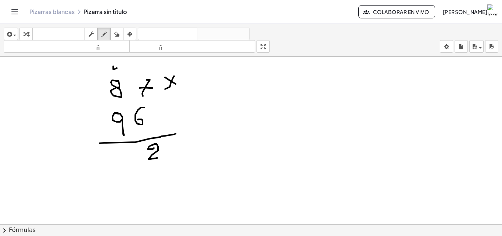
click at [117, 68] on div at bounding box center [251, 19] width 502 height 669
drag, startPoint x: 117, startPoint y: 64, endPoint x: 117, endPoint y: 72, distance: 8.8
click at [117, 72] on div at bounding box center [251, 19] width 502 height 669
drag, startPoint x: 316, startPoint y: 94, endPoint x: 318, endPoint y: 111, distance: 17.3
click at [316, 119] on div at bounding box center [251, 19] width 502 height 669
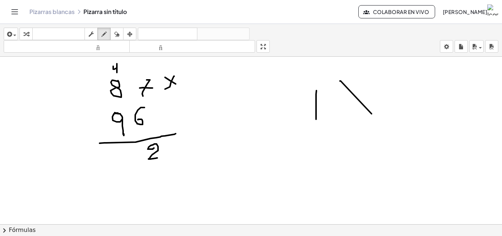
drag, startPoint x: 353, startPoint y: 93, endPoint x: 370, endPoint y: 94, distance: 17.3
click at [372, 115] on div at bounding box center [251, 19] width 502 height 669
drag, startPoint x: 379, startPoint y: 70, endPoint x: 419, endPoint y: 92, distance: 46.1
click at [416, 93] on div at bounding box center [251, 19] width 502 height 669
drag, startPoint x: 416, startPoint y: 68, endPoint x: 437, endPoint y: 74, distance: 22.6
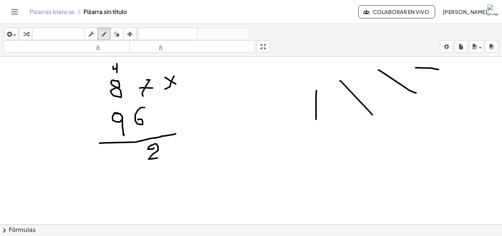
click at [442, 71] on div at bounding box center [251, 19] width 502 height 669
click at [127, 149] on div at bounding box center [251, 19] width 502 height 669
click at [125, 148] on div at bounding box center [251, 19] width 502 height 669
click at [124, 148] on div at bounding box center [251, 19] width 502 height 669
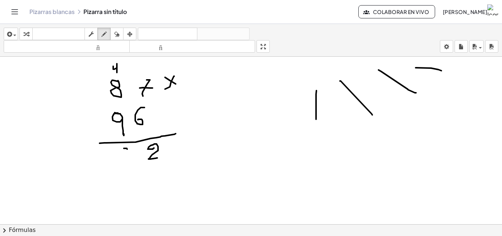
click at [122, 148] on div at bounding box center [251, 19] width 502 height 669
drag, startPoint x: 124, startPoint y: 151, endPoint x: 129, endPoint y: 159, distance: 9.3
click at [129, 159] on div at bounding box center [251, 19] width 502 height 669
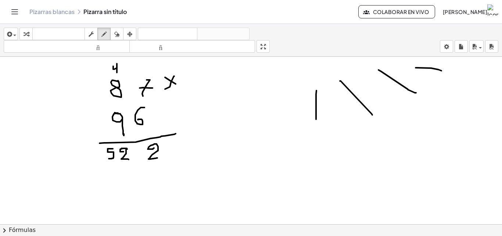
drag, startPoint x: 113, startPoint y: 149, endPoint x: 108, endPoint y: 159, distance: 11.3
click at [108, 159] on div at bounding box center [251, 19] width 502 height 669
drag, startPoint x: 127, startPoint y: 170, endPoint x: 128, endPoint y: 175, distance: 4.8
click at [128, 178] on div at bounding box center [251, 19] width 502 height 669
click at [128, 175] on div at bounding box center [251, 19] width 502 height 669
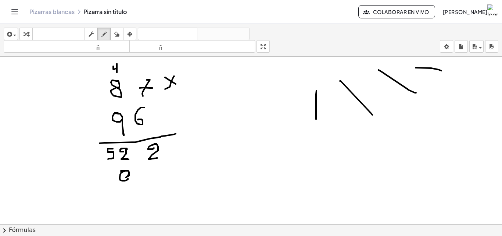
drag, startPoint x: 121, startPoint y: 171, endPoint x: 130, endPoint y: 176, distance: 10.4
click at [128, 177] on div at bounding box center [251, 19] width 502 height 669
click at [131, 178] on div at bounding box center [251, 19] width 502 height 669
click at [121, 46] on div "insertar Seleccione uno: Expresión matemática Función Texto Vídeo de YouTube Gr…" at bounding box center [251, 40] width 502 height 33
drag, startPoint x: 161, startPoint y: 198, endPoint x: 132, endPoint y: 184, distance: 32.1
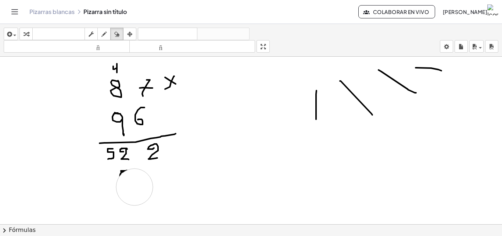
click at [134, 186] on div at bounding box center [251, 19] width 502 height 669
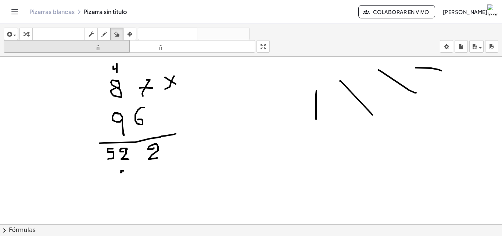
drag, startPoint x: 108, startPoint y: 36, endPoint x: 111, endPoint y: 47, distance: 11.5
click at [108, 39] on button "dibujar" at bounding box center [103, 34] width 13 height 12
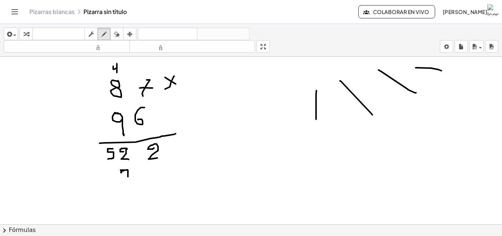
drag, startPoint x: 121, startPoint y: 170, endPoint x: 128, endPoint y: 176, distance: 9.9
click at [128, 176] on div at bounding box center [251, 19] width 502 height 669
click at [128, 177] on div at bounding box center [251, 19] width 502 height 669
drag, startPoint x: 126, startPoint y: 177, endPoint x: 129, endPoint y: 180, distance: 4.2
click at [128, 179] on div at bounding box center [251, 19] width 502 height 669
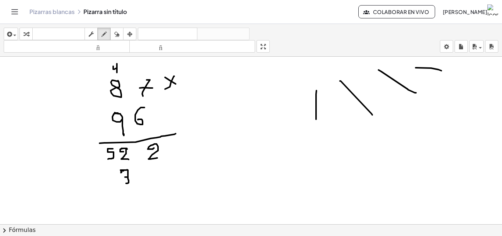
drag, startPoint x: 129, startPoint y: 180, endPoint x: 124, endPoint y: 184, distance: 5.7
click at [124, 184] on div at bounding box center [251, 19] width 502 height 669
click at [123, 184] on div at bounding box center [251, 19] width 502 height 669
drag, startPoint x: 106, startPoint y: 67, endPoint x: 104, endPoint y: 72, distance: 5.0
click at [105, 72] on div at bounding box center [251, 19] width 502 height 669
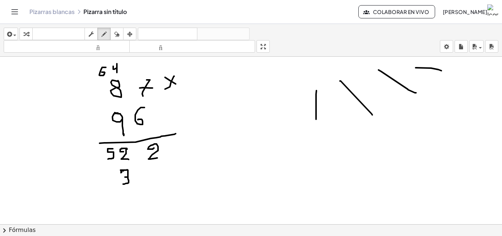
drag, startPoint x: 104, startPoint y: 72, endPoint x: 100, endPoint y: 71, distance: 4.1
click at [100, 71] on div at bounding box center [251, 19] width 502 height 669
drag, startPoint x: 261, startPoint y: 153, endPoint x: 257, endPoint y: 178, distance: 26.0
click at [253, 181] on div at bounding box center [251, 19] width 502 height 669
drag, startPoint x: 290, startPoint y: 142, endPoint x: 258, endPoint y: 190, distance: 57.4
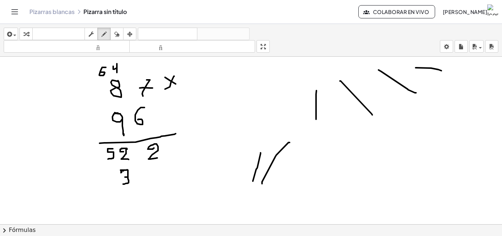
click at [258, 190] on div at bounding box center [251, 19] width 502 height 669
drag, startPoint x: 307, startPoint y: 133, endPoint x: 300, endPoint y: 176, distance: 43.2
click at [295, 175] on div at bounding box center [251, 19] width 502 height 669
drag, startPoint x: 340, startPoint y: 140, endPoint x: 321, endPoint y: 160, distance: 28.1
click at [321, 160] on div at bounding box center [251, 19] width 502 height 669
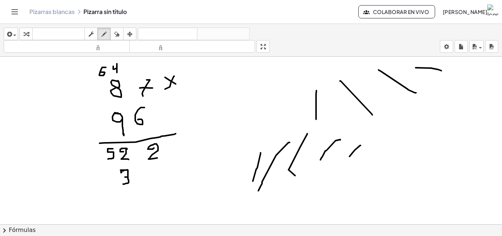
drag, startPoint x: 361, startPoint y: 145, endPoint x: 352, endPoint y: 157, distance: 14.2
click at [349, 157] on div at bounding box center [251, 19] width 502 height 669
drag, startPoint x: 383, startPoint y: 147, endPoint x: 374, endPoint y: 163, distance: 18.2
click at [374, 163] on div at bounding box center [251, 19] width 502 height 669
click at [109, 171] on div at bounding box center [251, 19] width 502 height 669
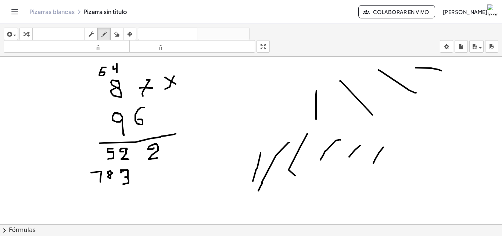
drag, startPoint x: 91, startPoint y: 172, endPoint x: 100, endPoint y: 182, distance: 13.0
click at [100, 182] on div at bounding box center [251, 19] width 502 height 669
click at [99, 177] on div at bounding box center [251, 19] width 502 height 669
drag, startPoint x: 83, startPoint y: 185, endPoint x: 124, endPoint y: 199, distance: 43.5
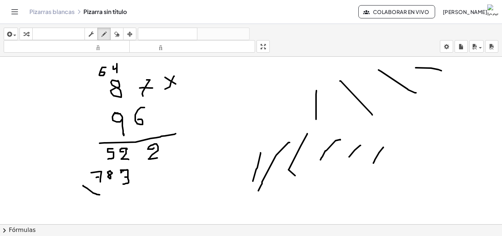
click at [101, 195] on div at bounding box center [251, 19] width 502 height 669
drag, startPoint x: 124, startPoint y: 199, endPoint x: 180, endPoint y: 200, distance: 55.5
click at [180, 200] on div at bounding box center [251, 19] width 502 height 669
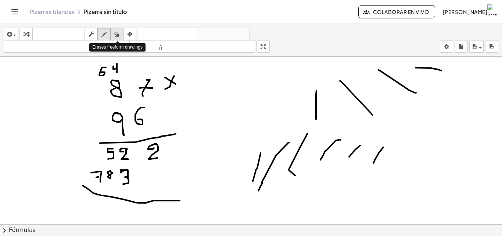
click at [117, 28] on button "borrar" at bounding box center [116, 34] width 13 height 12
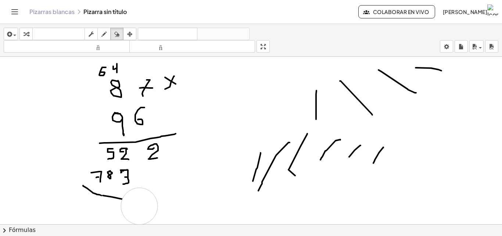
drag, startPoint x: 192, startPoint y: 198, endPoint x: 134, endPoint y: 205, distance: 58.5
click at [137, 206] on div at bounding box center [251, 19] width 502 height 669
click at [136, 206] on div at bounding box center [251, 19] width 502 height 669
drag, startPoint x: 134, startPoint y: 205, endPoint x: 128, endPoint y: 192, distance: 14.6
click at [132, 204] on div at bounding box center [251, 19] width 502 height 669
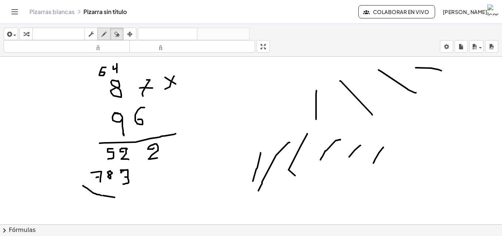
drag, startPoint x: 103, startPoint y: 33, endPoint x: 100, endPoint y: 37, distance: 5.8
click at [103, 33] on icon "button" at bounding box center [103, 34] width 5 height 9
click at [116, 33] on icon "button" at bounding box center [116, 34] width 5 height 9
drag, startPoint x: 145, startPoint y: 212, endPoint x: 83, endPoint y: 172, distance: 73.4
click at [84, 200] on div at bounding box center [251, 19] width 502 height 669
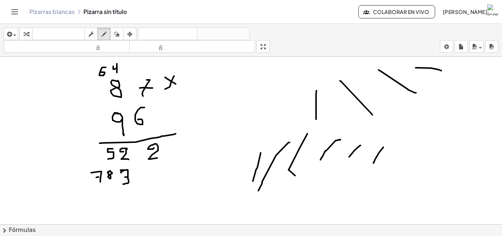
drag, startPoint x: 103, startPoint y: 33, endPoint x: 87, endPoint y: 105, distance: 73.3
click at [103, 35] on icon "button" at bounding box center [103, 34] width 5 height 9
drag, startPoint x: 87, startPoint y: 191, endPoint x: 187, endPoint y: 183, distance: 99.9
click at [186, 183] on div at bounding box center [251, 19] width 502 height 669
drag, startPoint x: 163, startPoint y: 146, endPoint x: 169, endPoint y: 145, distance: 5.5
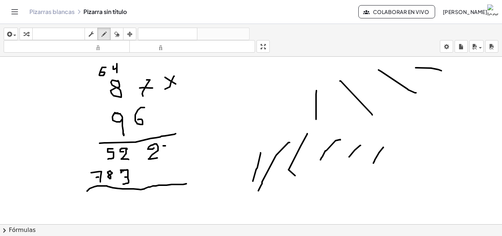
click at [167, 146] on div at bounding box center [251, 19] width 502 height 669
click at [167, 145] on div at bounding box center [251, 19] width 502 height 669
click at [168, 145] on div at bounding box center [251, 19] width 502 height 669
drag, startPoint x: 169, startPoint y: 145, endPoint x: 174, endPoint y: 144, distance: 5.2
click at [174, 144] on div at bounding box center [251, 19] width 502 height 669
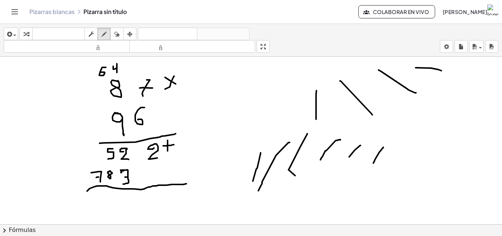
drag, startPoint x: 168, startPoint y: 140, endPoint x: 168, endPoint y: 151, distance: 10.7
click at [168, 151] on div at bounding box center [251, 19] width 502 height 669
drag, startPoint x: 161, startPoint y: 196, endPoint x: 165, endPoint y: 205, distance: 10.5
click at [165, 205] on div at bounding box center [251, 19] width 502 height 669
drag, startPoint x: 132, startPoint y: 196, endPoint x: 129, endPoint y: 203, distance: 7.4
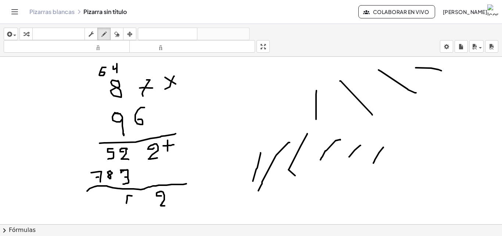
click at [128, 203] on div at bounding box center [251, 19] width 502 height 669
click at [133, 202] on div at bounding box center [251, 19] width 502 height 669
drag, startPoint x: 133, startPoint y: 204, endPoint x: 131, endPoint y: 208, distance: 4.6
click at [132, 208] on div at bounding box center [251, 19] width 502 height 669
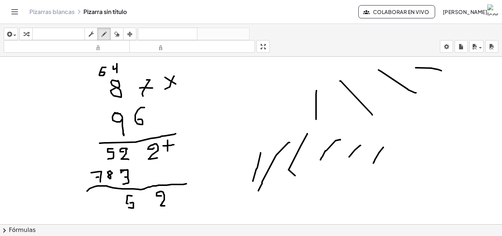
click at [129, 207] on div at bounding box center [251, 19] width 502 height 669
drag, startPoint x: 114, startPoint y: 34, endPoint x: 312, endPoint y: 136, distance: 222.8
click at [118, 35] on div "button" at bounding box center [117, 33] width 10 height 9
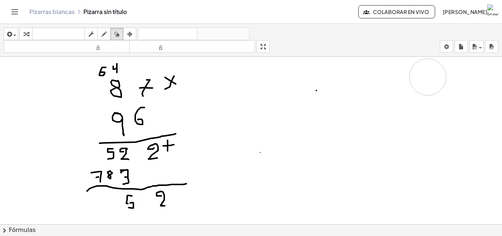
drag, startPoint x: 360, startPoint y: 156, endPoint x: 437, endPoint y: 78, distance: 109.7
click at [437, 78] on div at bounding box center [251, 19] width 502 height 669
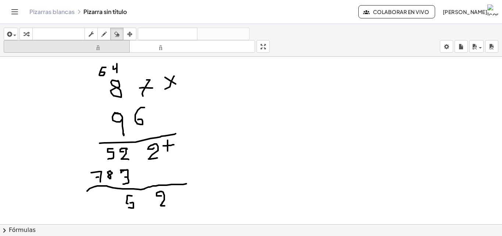
click at [103, 35] on icon "button" at bounding box center [103, 34] width 5 height 9
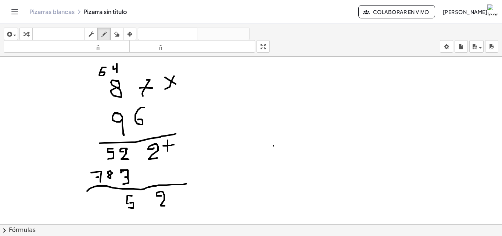
click at [274, 146] on div at bounding box center [251, 19] width 502 height 669
drag, startPoint x: 274, startPoint y: 146, endPoint x: 274, endPoint y: 157, distance: 11.8
click at [274, 157] on div at bounding box center [251, 19] width 502 height 669
drag, startPoint x: 286, startPoint y: 147, endPoint x: 283, endPoint y: 154, distance: 7.9
click at [283, 154] on div at bounding box center [251, 19] width 502 height 669
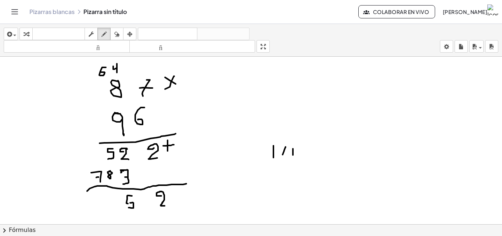
drag, startPoint x: 293, startPoint y: 149, endPoint x: 293, endPoint y: 155, distance: 6.2
click at [293, 155] on div at bounding box center [251, 19] width 502 height 669
drag, startPoint x: 300, startPoint y: 152, endPoint x: 300, endPoint y: 162, distance: 10.3
click at [300, 162] on div at bounding box center [251, 19] width 502 height 669
drag, startPoint x: 309, startPoint y: 157, endPoint x: 308, endPoint y: 166, distance: 8.8
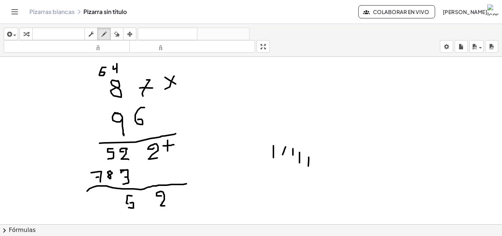
click at [308, 166] on div at bounding box center [251, 19] width 502 height 669
drag, startPoint x: 316, startPoint y: 160, endPoint x: 317, endPoint y: 166, distance: 5.5
click at [317, 166] on div at bounding box center [251, 19] width 502 height 669
drag, startPoint x: 326, startPoint y: 159, endPoint x: 325, endPoint y: 166, distance: 7.0
click at [325, 166] on div at bounding box center [251, 19] width 502 height 669
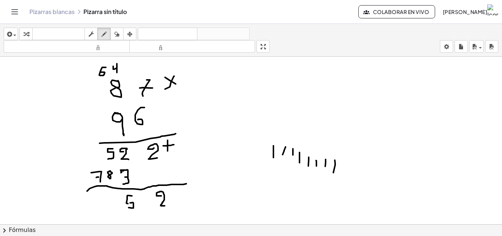
drag, startPoint x: 335, startPoint y: 160, endPoint x: 333, endPoint y: 172, distance: 12.6
click at [333, 172] on div at bounding box center [251, 19] width 502 height 669
click at [340, 167] on div at bounding box center [251, 19] width 502 height 669
drag, startPoint x: 103, startPoint y: 198, endPoint x: 112, endPoint y: 200, distance: 9.5
click at [112, 200] on div at bounding box center [251, 19] width 502 height 669
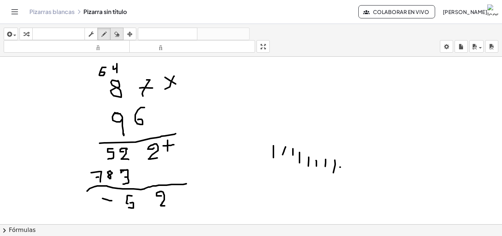
drag, startPoint x: 117, startPoint y: 29, endPoint x: 115, endPoint y: 38, distance: 9.7
click at [116, 35] on button "borrar" at bounding box center [116, 34] width 13 height 12
drag, startPoint x: 111, startPoint y: 214, endPoint x: 112, endPoint y: 209, distance: 4.9
click at [112, 209] on div at bounding box center [251, 19] width 502 height 669
drag, startPoint x: 103, startPoint y: 37, endPoint x: 109, endPoint y: 125, distance: 88.1
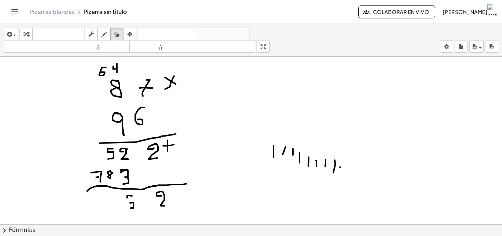
click at [104, 61] on div "insertar Seleccione uno: Expresión matemática Función Texto Vídeo de YouTube Gr…" at bounding box center [251, 130] width 502 height 212
drag, startPoint x: 126, startPoint y: 196, endPoint x: 123, endPoint y: 207, distance: 10.8
click at [124, 207] on div at bounding box center [251, 19] width 502 height 669
click at [110, 196] on div at bounding box center [251, 19] width 502 height 669
drag, startPoint x: 110, startPoint y: 196, endPoint x: 99, endPoint y: 201, distance: 12.2
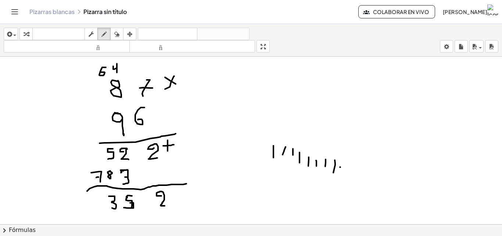
click at [111, 207] on div at bounding box center [251, 19] width 502 height 669
drag, startPoint x: 97, startPoint y: 199, endPoint x: 104, endPoint y: 207, distance: 10.2
click at [104, 207] on div at bounding box center [251, 19] width 502 height 669
drag, startPoint x: 106, startPoint y: 31, endPoint x: 95, endPoint y: 192, distance: 162.1
click at [104, 37] on icon "button" at bounding box center [103, 34] width 5 height 9
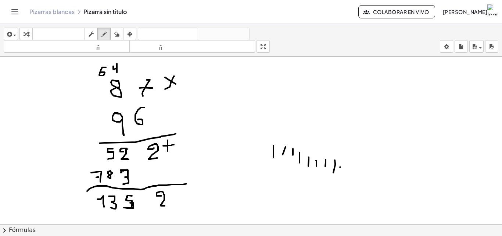
drag, startPoint x: 119, startPoint y: 33, endPoint x: 44, endPoint y: 211, distance: 193.0
click at [118, 39] on button "borrar" at bounding box center [116, 34] width 13 height 12
drag, startPoint x: 69, startPoint y: 220, endPoint x: 90, endPoint y: 208, distance: 24.2
click at [90, 208] on div at bounding box center [251, 19] width 502 height 669
click at [93, 161] on div at bounding box center [251, 19] width 502 height 669
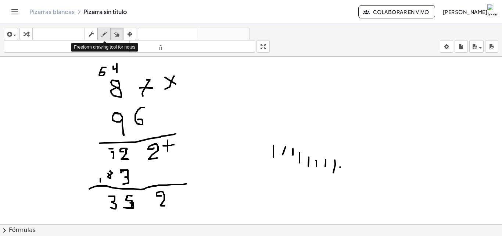
click at [106, 30] on icon "button" at bounding box center [103, 34] width 5 height 9
click at [97, 174] on div at bounding box center [251, 19] width 502 height 669
drag, startPoint x: 97, startPoint y: 174, endPoint x: 101, endPoint y: 181, distance: 7.3
click at [101, 181] on div at bounding box center [251, 19] width 502 height 669
drag, startPoint x: 96, startPoint y: 178, endPoint x: 100, endPoint y: 178, distance: 4.4
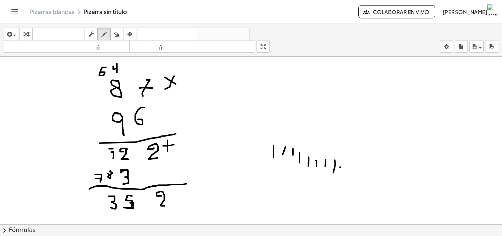
click at [100, 178] on div at bounding box center [251, 19] width 502 height 669
drag, startPoint x: 109, startPoint y: 149, endPoint x: 109, endPoint y: 165, distance: 16.2
click at [110, 160] on div at bounding box center [251, 19] width 502 height 669
click at [111, 173] on div at bounding box center [251, 19] width 502 height 669
drag, startPoint x: 94, startPoint y: 168, endPoint x: 103, endPoint y: 174, distance: 9.6
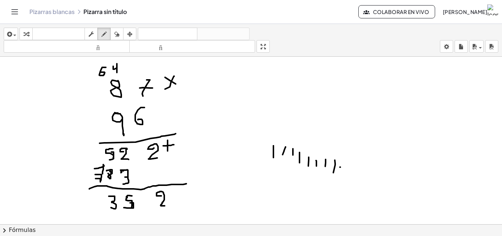
click at [103, 174] on div at bounding box center [251, 19] width 502 height 669
drag, startPoint x: 100, startPoint y: 197, endPoint x: 108, endPoint y: 209, distance: 13.9
click at [108, 209] on div at bounding box center [251, 19] width 502 height 669
click at [118, 43] on div "insertar Seleccione uno: Expresión matemática Función Texto Vídeo de YouTube Gr…" at bounding box center [251, 40] width 502 height 33
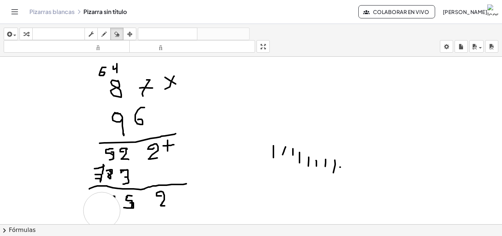
click at [102, 210] on div at bounding box center [251, 19] width 502 height 669
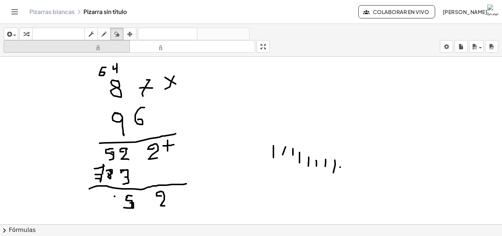
drag, startPoint x: 103, startPoint y: 27, endPoint x: 99, endPoint y: 47, distance: 19.9
click at [101, 36] on div "insertar Seleccione uno: Expresión matemática Función Texto Vídeo de YouTube Gr…" at bounding box center [251, 40] width 502 height 33
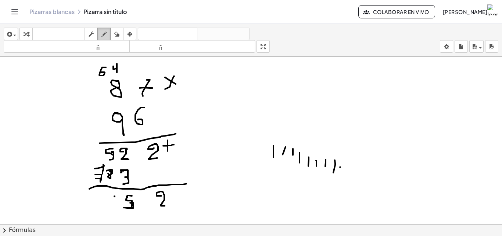
click at [101, 36] on div "button" at bounding box center [104, 33] width 10 height 9
drag, startPoint x: 110, startPoint y: 193, endPoint x: 116, endPoint y: 207, distance: 14.5
click at [116, 207] on div at bounding box center [251, 19] width 502 height 669
click at [101, 193] on div at bounding box center [251, 19] width 502 height 669
drag, startPoint x: 112, startPoint y: 28, endPoint x: 111, endPoint y: 76, distance: 47.8
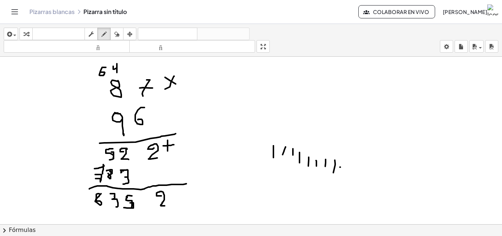
click at [112, 35] on button "borrar" at bounding box center [116, 34] width 13 height 12
click at [83, 215] on div at bounding box center [251, 19] width 502 height 669
drag, startPoint x: 100, startPoint y: 33, endPoint x: 100, endPoint y: 82, distance: 48.2
click at [100, 45] on div "insertar Seleccione uno: Expresión matemática Función Texto Vídeo de YouTube Gr…" at bounding box center [251, 40] width 502 height 33
drag, startPoint x: 103, startPoint y: 194, endPoint x: 103, endPoint y: 201, distance: 7.0
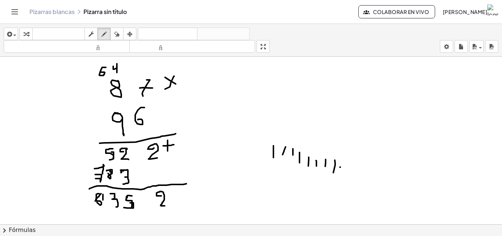
click at [103, 201] on div at bounding box center [251, 19] width 502 height 669
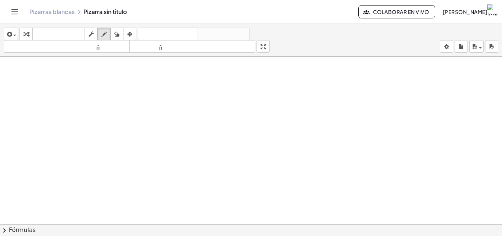
scroll to position [575, 0]
drag, startPoint x: 129, startPoint y: 89, endPoint x: 125, endPoint y: 98, distance: 10.2
drag, startPoint x: 97, startPoint y: 121, endPoint x: 100, endPoint y: 127, distance: 6.6
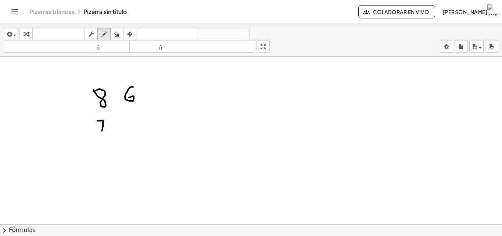
drag, startPoint x: 100, startPoint y: 127, endPoint x: 121, endPoint y: 115, distance: 24.2
drag, startPoint x: 122, startPoint y: 114, endPoint x: 129, endPoint y: 114, distance: 6.6
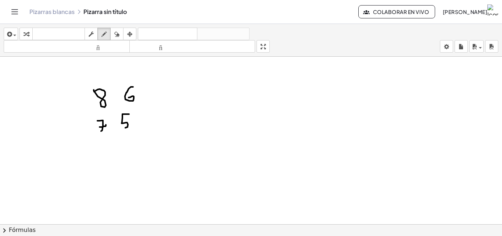
drag, startPoint x: 122, startPoint y: 115, endPoint x: 116, endPoint y: 128, distance: 15.0
drag, startPoint x: 94, startPoint y: 137, endPoint x: 132, endPoint y: 126, distance: 39.1
drag, startPoint x: 153, startPoint y: 93, endPoint x: 151, endPoint y: 89, distance: 3.8
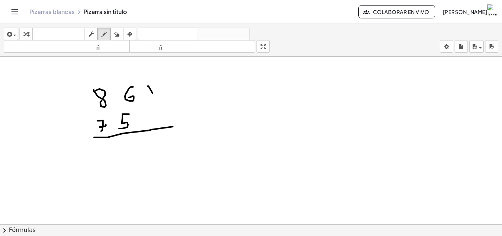
drag, startPoint x: 153, startPoint y: 91, endPoint x: 146, endPoint y: 97, distance: 8.9
drag, startPoint x: 129, startPoint y: 141, endPoint x: 114, endPoint y: 126, distance: 20.8
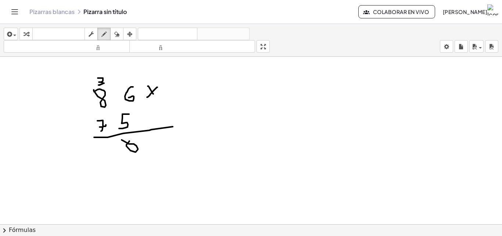
drag, startPoint x: 98, startPoint y: 78, endPoint x: 97, endPoint y: 85, distance: 7.0
drag, startPoint x: 116, startPoint y: 33, endPoint x: 96, endPoint y: 111, distance: 81.0
click at [108, 47] on div "insertar Seleccione uno: Expresión matemática Función Texto Vídeo de YouTube Gr…" at bounding box center [251, 40] width 502 height 33
click at [104, 32] on icon "button" at bounding box center [103, 34] width 5 height 9
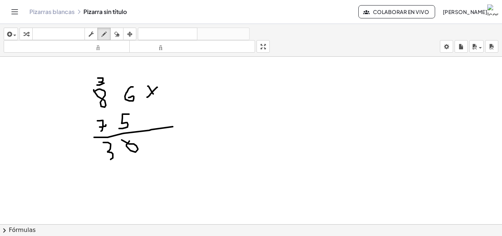
drag, startPoint x: 103, startPoint y: 142, endPoint x: 97, endPoint y: 156, distance: 15.5
drag, startPoint x: 88, startPoint y: 145, endPoint x: 90, endPoint y: 151, distance: 6.1
drag, startPoint x: 92, startPoint y: 146, endPoint x: 90, endPoint y: 160, distance: 14.1
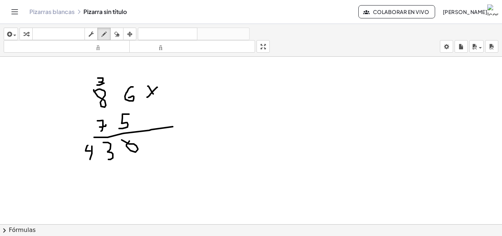
drag, startPoint x: 107, startPoint y: 111, endPoint x: 124, endPoint y: 105, distance: 18.4
drag, startPoint x: 106, startPoint y: 118, endPoint x: 125, endPoint y: 105, distance: 23.6
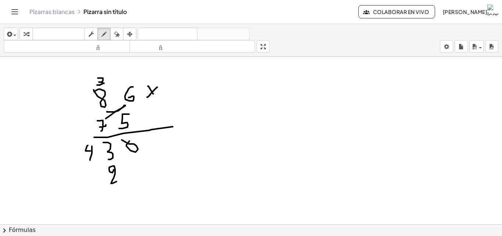
drag, startPoint x: 114, startPoint y: 169, endPoint x: 117, endPoint y: 181, distance: 12.2
drag, startPoint x: 87, startPoint y: 77, endPoint x: 92, endPoint y: 82, distance: 7.1
drag, startPoint x: 92, startPoint y: 79, endPoint x: 88, endPoint y: 94, distance: 15.7
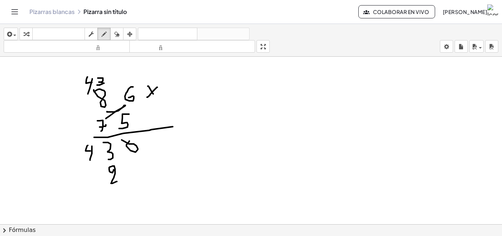
drag, startPoint x: 205, startPoint y: 125, endPoint x: 205, endPoint y: 133, distance: 8.1
drag, startPoint x: 212, startPoint y: 122, endPoint x: 211, endPoint y: 137, distance: 14.4
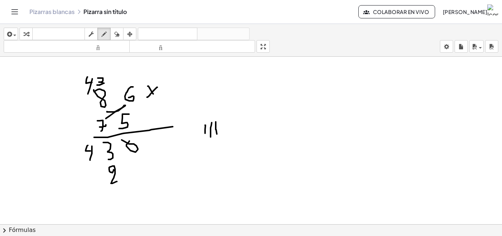
drag, startPoint x: 216, startPoint y: 122, endPoint x: 227, endPoint y: 125, distance: 11.5
drag, startPoint x: 229, startPoint y: 122, endPoint x: 229, endPoint y: 132, distance: 9.9
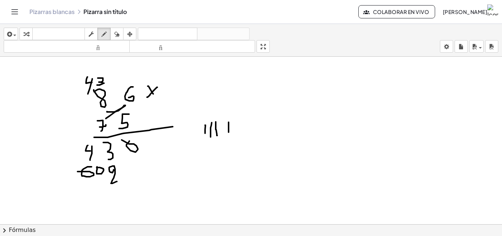
drag, startPoint x: 92, startPoint y: 167, endPoint x: 78, endPoint y: 171, distance: 14.8
drag, startPoint x: 59, startPoint y: 186, endPoint x: 159, endPoint y: 181, distance: 100.2
drag, startPoint x: 140, startPoint y: 140, endPoint x: 151, endPoint y: 140, distance: 11.8
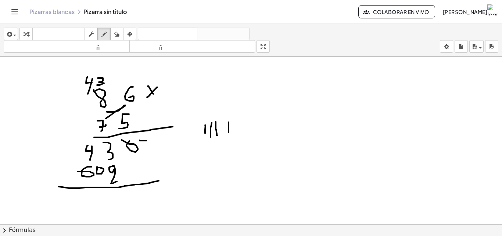
drag, startPoint x: 145, startPoint y: 137, endPoint x: 149, endPoint y: 147, distance: 10.7
drag, startPoint x: 117, startPoint y: 189, endPoint x: 105, endPoint y: 201, distance: 17.4
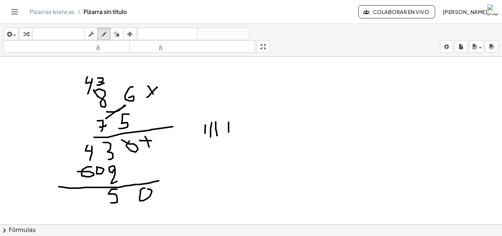
drag, startPoint x: 117, startPoint y: 32, endPoint x: 121, endPoint y: 197, distance: 165.1
click at [117, 33] on icon "button" at bounding box center [116, 34] width 5 height 9
drag, startPoint x: 45, startPoint y: 164, endPoint x: 85, endPoint y: 173, distance: 40.3
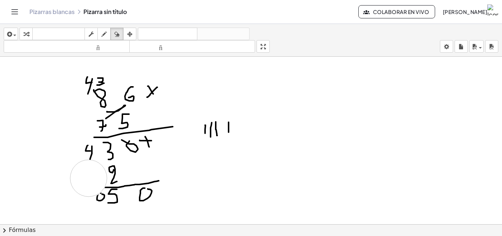
drag, startPoint x: 103, startPoint y: 32, endPoint x: 111, endPoint y: 94, distance: 63.4
click at [108, 60] on div "insertar Seleccione uno: Expresión matemática Función Texto Vídeo de YouTube Gr…" at bounding box center [251, 130] width 502 height 212
drag, startPoint x: 88, startPoint y: 169, endPoint x: 84, endPoint y: 169, distance: 3.7
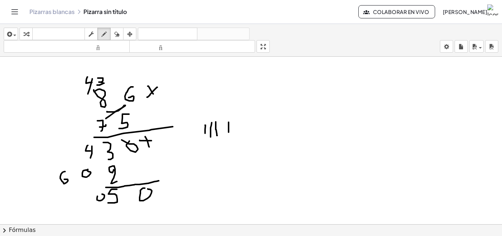
drag, startPoint x: 65, startPoint y: 171, endPoint x: 64, endPoint y: 179, distance: 7.8
drag, startPoint x: 107, startPoint y: 187, endPoint x: 45, endPoint y: 174, distance: 63.5
drag, startPoint x: 115, startPoint y: 32, endPoint x: 56, endPoint y: 118, distance: 104.1
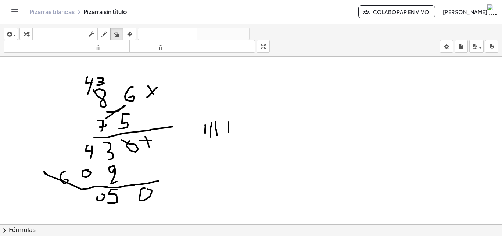
click at [46, 146] on div "insertar Seleccione uno: Expresión matemática Función Texto Vídeo de YouTube Gr…" at bounding box center [251, 130] width 502 height 212
drag, startPoint x: 55, startPoint y: 162, endPoint x: 46, endPoint y: 147, distance: 17.7
click at [104, 42] on div "insertar Seleccione uno: Expresión matemática Función Texto Vídeo de YouTube Gr…" at bounding box center [251, 40] width 502 height 33
drag, startPoint x: 62, startPoint y: 168, endPoint x: 63, endPoint y: 179, distance: 11.4
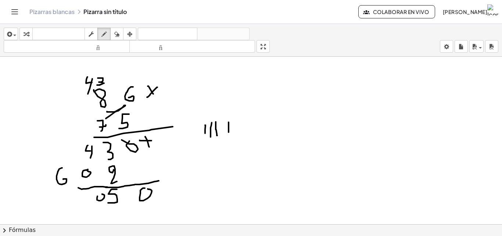
drag, startPoint x: 118, startPoint y: 33, endPoint x: 117, endPoint y: 59, distance: 26.1
click at [118, 35] on icon "button" at bounding box center [116, 34] width 5 height 9
drag, startPoint x: 52, startPoint y: 214, endPoint x: 92, endPoint y: 208, distance: 39.7
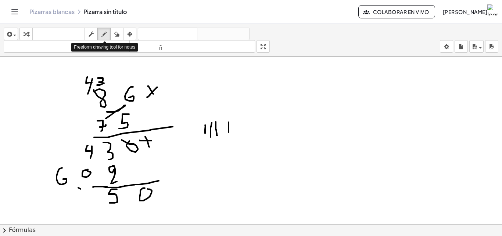
drag, startPoint x: 105, startPoint y: 32, endPoint x: 119, endPoint y: 81, distance: 50.4
click at [109, 41] on div "insertar Seleccione uno: Expresión matemática Función Texto Vídeo de YouTube Gr…" at bounding box center [251, 40] width 502 height 33
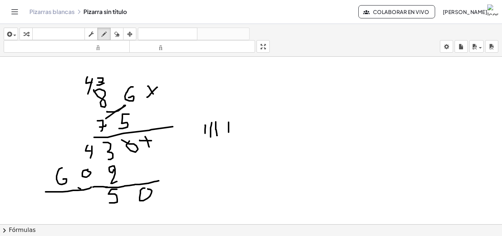
drag, startPoint x: 91, startPoint y: 187, endPoint x: 66, endPoint y: 195, distance: 26.4
drag, startPoint x: 84, startPoint y: 200, endPoint x: 95, endPoint y: 208, distance: 13.7
drag, startPoint x: 97, startPoint y: 203, endPoint x: 93, endPoint y: 219, distance: 16.9
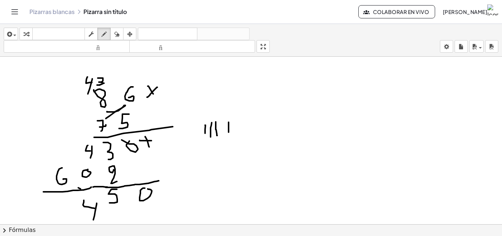
drag, startPoint x: 69, startPoint y: 201, endPoint x: 60, endPoint y: 207, distance: 11.3
drag, startPoint x: 76, startPoint y: 200, endPoint x: 76, endPoint y: 222, distance: 21.3
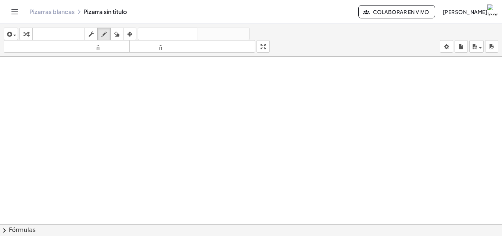
scroll to position [836, 0]
drag, startPoint x: 133, startPoint y: 95, endPoint x: 158, endPoint y: 93, distance: 24.7
drag, startPoint x: 164, startPoint y: 93, endPoint x: 185, endPoint y: 92, distance: 21.4
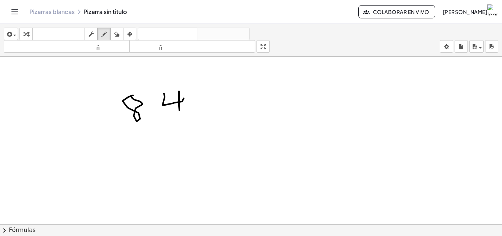
drag, startPoint x: 179, startPoint y: 91, endPoint x: 198, endPoint y: 100, distance: 20.7
drag, startPoint x: 202, startPoint y: 90, endPoint x: 222, endPoint y: 100, distance: 22.2
drag, startPoint x: 215, startPoint y: 89, endPoint x: 169, endPoint y: 110, distance: 49.5
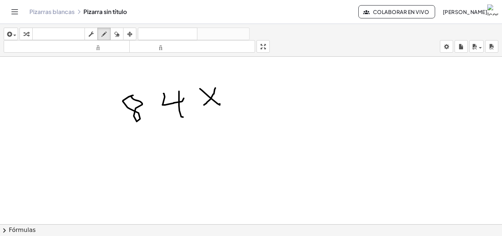
drag, startPoint x: 132, startPoint y: 131, endPoint x: 138, endPoint y: 152, distance: 22.3
drag, startPoint x: 138, startPoint y: 145, endPoint x: 156, endPoint y: 133, distance: 21.8
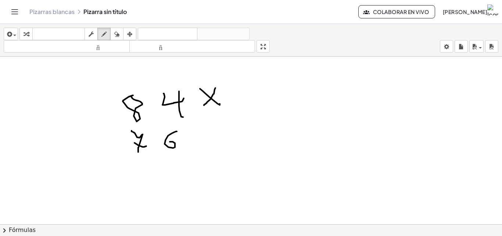
drag, startPoint x: 177, startPoint y: 131, endPoint x: 170, endPoint y: 143, distance: 13.4
drag, startPoint x: 131, startPoint y: 158, endPoint x: 208, endPoint y: 159, distance: 76.5
drag, startPoint x: 177, startPoint y: 171, endPoint x: 182, endPoint y: 174, distance: 5.5
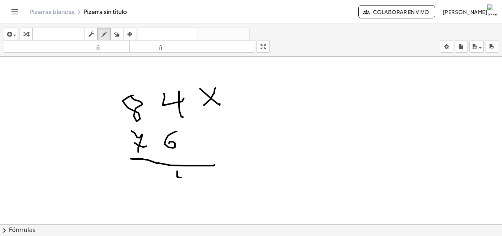
drag, startPoint x: 182, startPoint y: 171, endPoint x: 176, endPoint y: 163, distance: 9.7
drag, startPoint x: 133, startPoint y: 85, endPoint x: 146, endPoint y: 93, distance: 14.4
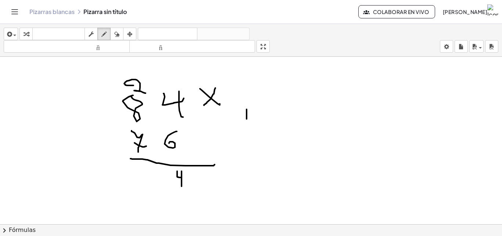
drag, startPoint x: 247, startPoint y: 109, endPoint x: 247, endPoint y: 119, distance: 9.6
drag, startPoint x: 251, startPoint y: 110, endPoint x: 250, endPoint y: 121, distance: 11.1
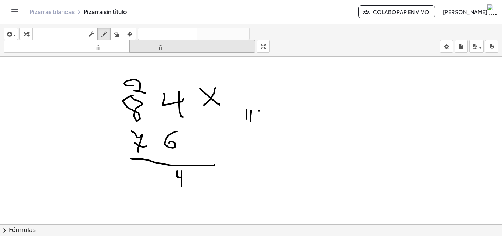
drag, startPoint x: 114, startPoint y: 29, endPoint x: 146, endPoint y: 47, distance: 36.7
click at [128, 39] on div "transformar teclado teclado fregar dibujar borrar arreglar" at bounding box center [77, 34] width 117 height 12
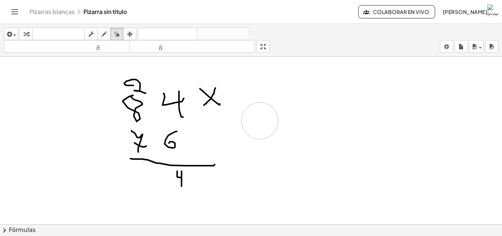
drag, startPoint x: 266, startPoint y: 93, endPoint x: 259, endPoint y: 115, distance: 22.6
drag, startPoint x: 101, startPoint y: 30, endPoint x: 137, endPoint y: 68, distance: 52.0
click at [104, 37] on div "button" at bounding box center [104, 33] width 10 height 9
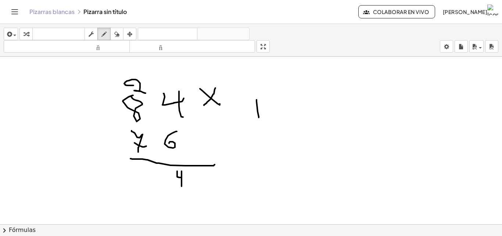
drag, startPoint x: 257, startPoint y: 100, endPoint x: 259, endPoint y: 121, distance: 21.4
drag, startPoint x: 277, startPoint y: 97, endPoint x: 271, endPoint y: 123, distance: 26.4
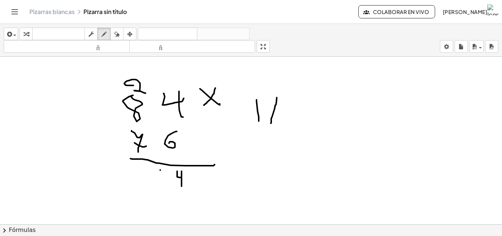
drag, startPoint x: 160, startPoint y: 169, endPoint x: 129, endPoint y: 174, distance: 31.2
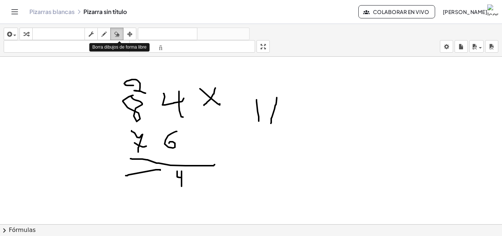
click at [118, 35] on icon "button" at bounding box center [116, 34] width 5 height 9
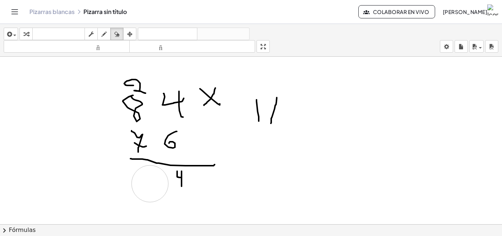
drag, startPoint x: 94, startPoint y: 183, endPoint x: 133, endPoint y: 82, distance: 108.2
click at [104, 34] on icon "button" at bounding box center [103, 34] width 5 height 9
drag, startPoint x: 90, startPoint y: 173, endPoint x: 97, endPoint y: 171, distance: 6.9
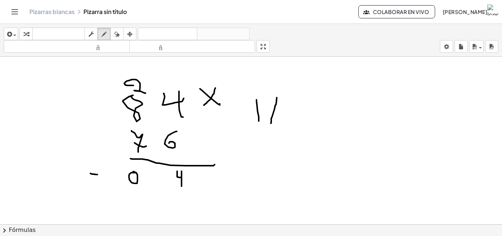
drag, startPoint x: 92, startPoint y: 172, endPoint x: 92, endPoint y: 187, distance: 15.1
drag, startPoint x: 119, startPoint y: 34, endPoint x: 91, endPoint y: 137, distance: 107.1
click at [119, 37] on icon "button" at bounding box center [116, 34] width 5 height 9
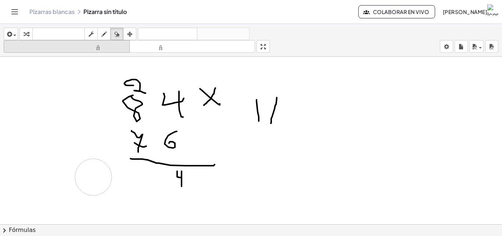
drag, startPoint x: 63, startPoint y: 187, endPoint x: 87, endPoint y: 46, distance: 143.5
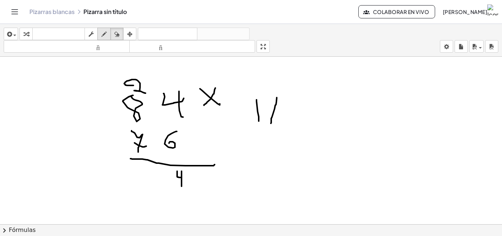
click at [103, 33] on icon "button" at bounding box center [103, 34] width 5 height 9
drag, startPoint x: 144, startPoint y: 172, endPoint x: 137, endPoint y: 169, distance: 7.9
drag, startPoint x: 97, startPoint y: 171, endPoint x: 90, endPoint y: 185, distance: 15.8
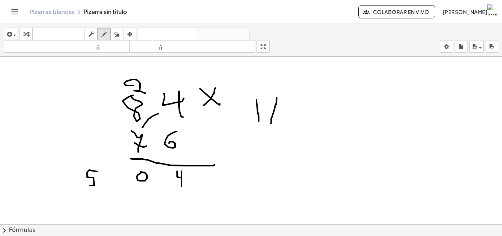
drag, startPoint x: 142, startPoint y: 127, endPoint x: 158, endPoint y: 113, distance: 21.4
drag, startPoint x: 122, startPoint y: 89, endPoint x: 125, endPoint y: 94, distance: 6.6
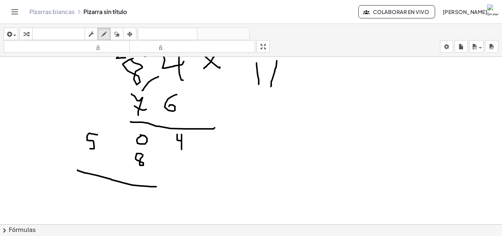
drag, startPoint x: 78, startPoint y: 170, endPoint x: 156, endPoint y: 186, distance: 80.4
click at [117, 35] on icon "button" at bounding box center [116, 34] width 5 height 9
drag, startPoint x: 170, startPoint y: 190, endPoint x: 104, endPoint y: 143, distance: 81.2
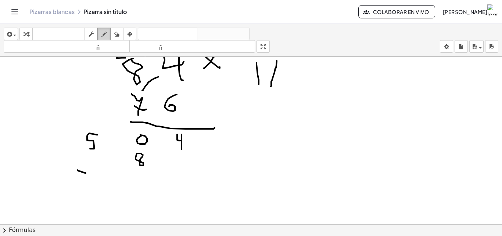
click at [104, 29] on button "dibujar" at bounding box center [103, 34] width 13 height 12
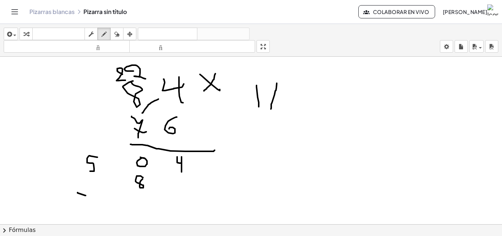
scroll to position [836, 0]
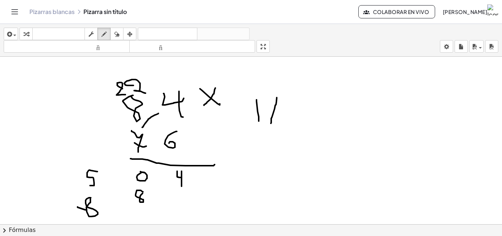
drag, startPoint x: 62, startPoint y: 198, endPoint x: 67, endPoint y: 197, distance: 5.6
drag, startPoint x: 62, startPoint y: 197, endPoint x: 62, endPoint y: 208, distance: 10.3
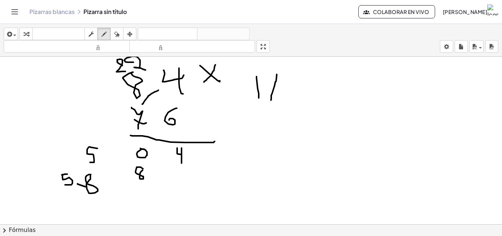
scroll to position [873, 0]
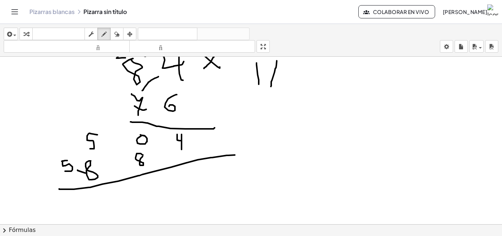
drag, startPoint x: 59, startPoint y: 189, endPoint x: 236, endPoint y: 154, distance: 180.5
drag, startPoint x: 225, startPoint y: 137, endPoint x: 214, endPoint y: 131, distance: 13.1
drag, startPoint x: 214, startPoint y: 131, endPoint x: 211, endPoint y: 149, distance: 18.6
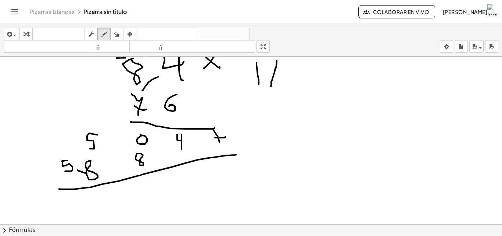
drag, startPoint x: 184, startPoint y: 165, endPoint x: 191, endPoint y: 176, distance: 12.6
drag, startPoint x: 189, startPoint y: 169, endPoint x: 187, endPoint y: 186, distance: 16.7
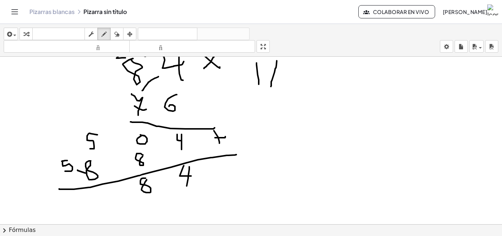
drag, startPoint x: 92, startPoint y: 192, endPoint x: 82, endPoint y: 194, distance: 10.3
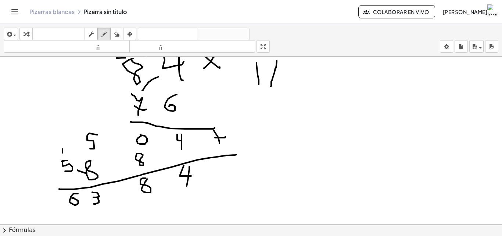
drag, startPoint x: 78, startPoint y: 193, endPoint x: 71, endPoint y: 197, distance: 8.1
drag, startPoint x: 85, startPoint y: 196, endPoint x: 85, endPoint y: 204, distance: 7.4
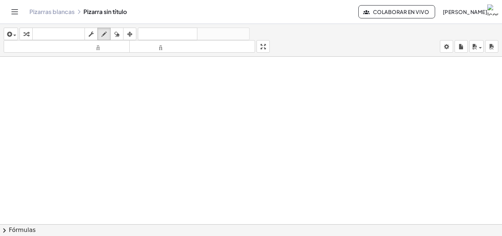
scroll to position [1077, 0]
click at [105, 34] on icon "button" at bounding box center [103, 34] width 5 height 9
drag, startPoint x: 194, startPoint y: 108, endPoint x: 211, endPoint y: 105, distance: 18.0
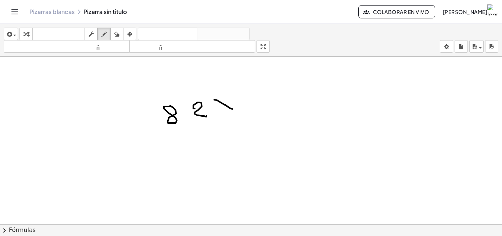
drag, startPoint x: 214, startPoint y: 100, endPoint x: 232, endPoint y: 109, distance: 20.2
drag, startPoint x: 228, startPoint y: 97, endPoint x: 222, endPoint y: 107, distance: 11.5
drag, startPoint x: 172, startPoint y: 138, endPoint x: 175, endPoint y: 144, distance: 6.4
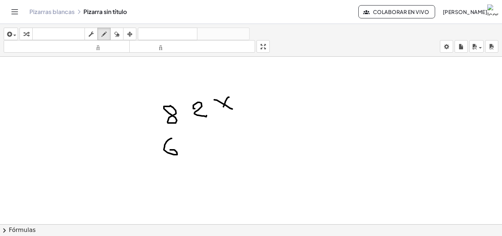
drag, startPoint x: 198, startPoint y: 138, endPoint x: 200, endPoint y: 157, distance: 19.6
drag, startPoint x: 159, startPoint y: 168, endPoint x: 214, endPoint y: 157, distance: 56.2
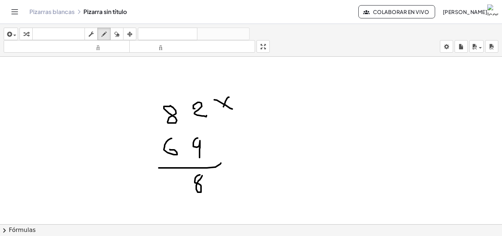
drag, startPoint x: 167, startPoint y: 95, endPoint x: 172, endPoint y: 104, distance: 9.5
drag, startPoint x: 197, startPoint y: 137, endPoint x: 201, endPoint y: 143, distance: 6.4
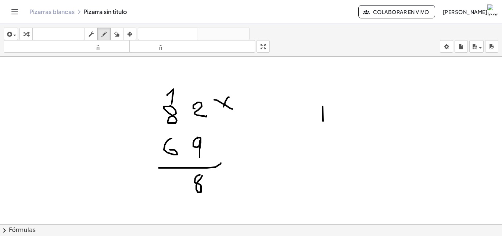
drag, startPoint x: 323, startPoint y: 121, endPoint x: 324, endPoint y: 126, distance: 5.6
drag, startPoint x: 161, startPoint y: 183, endPoint x: 152, endPoint y: 187, distance: 10.0
drag, startPoint x: 168, startPoint y: 188, endPoint x: 158, endPoint y: 197, distance: 13.0
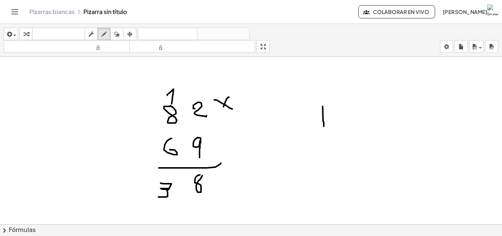
drag, startPoint x: 143, startPoint y: 181, endPoint x: 155, endPoint y: 199, distance: 21.2
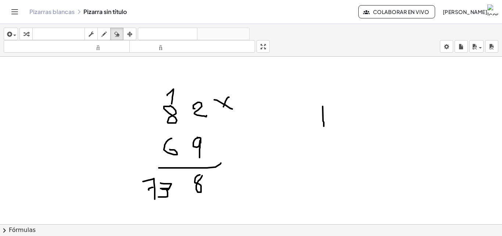
drag, startPoint x: 121, startPoint y: 32, endPoint x: 96, endPoint y: 112, distance: 83.6
click at [121, 37] on div "button" at bounding box center [117, 33] width 10 height 9
drag, startPoint x: 88, startPoint y: 190, endPoint x: 133, endPoint y: 151, distance: 59.7
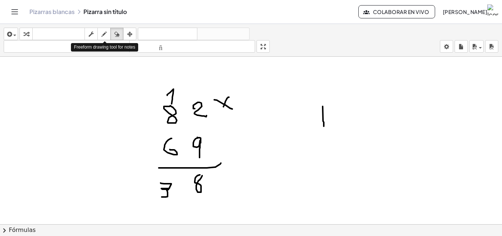
drag, startPoint x: 106, startPoint y: 34, endPoint x: 115, endPoint y: 54, distance: 22.7
click at [109, 39] on button "dibujar" at bounding box center [103, 34] width 13 height 12
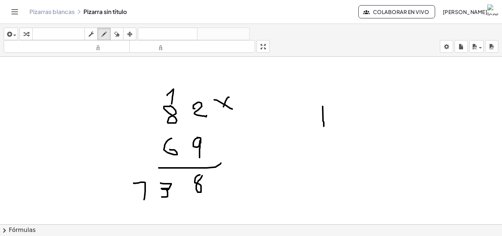
drag, startPoint x: 134, startPoint y: 183, endPoint x: 144, endPoint y: 192, distance: 13.8
drag, startPoint x: 148, startPoint y: 191, endPoint x: 141, endPoint y: 192, distance: 7.0
drag, startPoint x: 186, startPoint y: 130, endPoint x: 167, endPoint y: 149, distance: 27.3
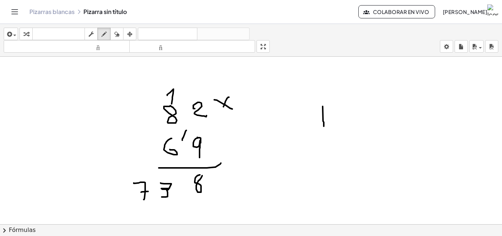
drag, startPoint x: 166, startPoint y: 207, endPoint x: 167, endPoint y: 220, distance: 12.5
drag, startPoint x: 159, startPoint y: 96, endPoint x: 161, endPoint y: 101, distance: 4.9
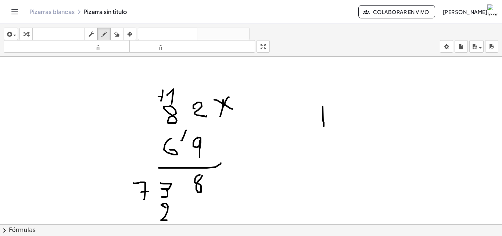
drag, startPoint x: 223, startPoint y: 100, endPoint x: 219, endPoint y: 117, distance: 18.2
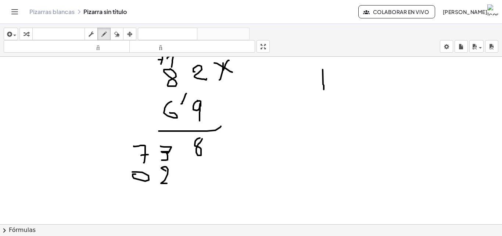
drag, startPoint x: 136, startPoint y: 174, endPoint x: 130, endPoint y: 174, distance: 5.5
drag, startPoint x: 146, startPoint y: 176, endPoint x: 141, endPoint y: 198, distance: 22.3
drag, startPoint x: 101, startPoint y: 179, endPoint x: 111, endPoint y: 183, distance: 10.2
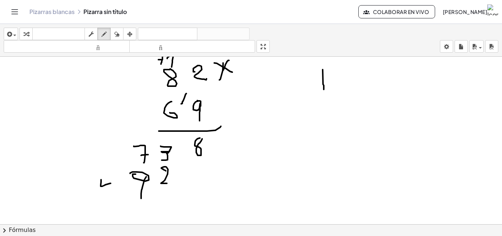
drag, startPoint x: 108, startPoint y: 187, endPoint x: 107, endPoint y: 195, distance: 7.8
drag, startPoint x: 105, startPoint y: 198, endPoint x: 246, endPoint y: 185, distance: 141.8
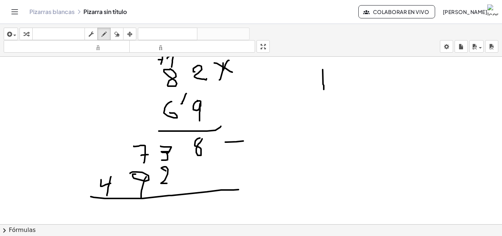
drag, startPoint x: 225, startPoint y: 142, endPoint x: 243, endPoint y: 141, distance: 18.0
drag, startPoint x: 234, startPoint y: 136, endPoint x: 219, endPoint y: 151, distance: 20.8
drag, startPoint x: 199, startPoint y: 197, endPoint x: 194, endPoint y: 211, distance: 15.2
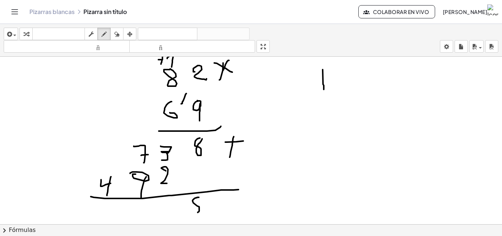
drag, startPoint x: 194, startPoint y: 211, endPoint x: 196, endPoint y: 203, distance: 8.5
drag, startPoint x: 196, startPoint y: 202, endPoint x: 199, endPoint y: 196, distance: 6.4
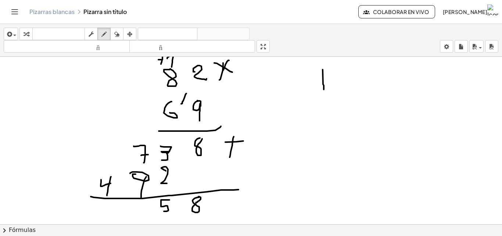
drag, startPoint x: 169, startPoint y: 200, endPoint x: 162, endPoint y: 211, distance: 13.4
drag, startPoint x: 315, startPoint y: 133, endPoint x: 322, endPoint y: 124, distance: 11.8
drag, startPoint x: 332, startPoint y: 114, endPoint x: 350, endPoint y: 114, distance: 18.8
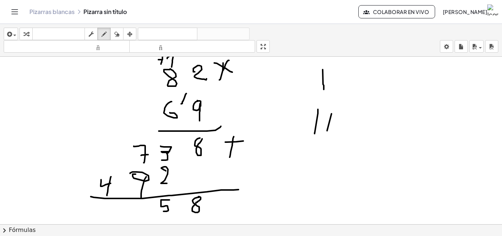
drag, startPoint x: 346, startPoint y: 131, endPoint x: 364, endPoint y: 121, distance: 20.6
drag, startPoint x: 381, startPoint y: 127, endPoint x: 394, endPoint y: 111, distance: 20.1
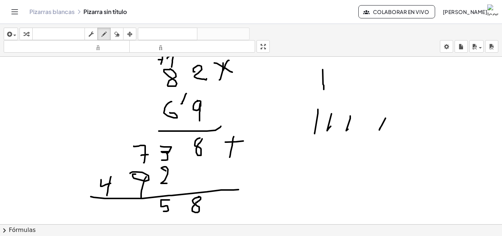
drag, startPoint x: 424, startPoint y: 132, endPoint x: 439, endPoint y: 112, distance: 25.1
drag, startPoint x: 446, startPoint y: 115, endPoint x: 442, endPoint y: 128, distance: 13.4
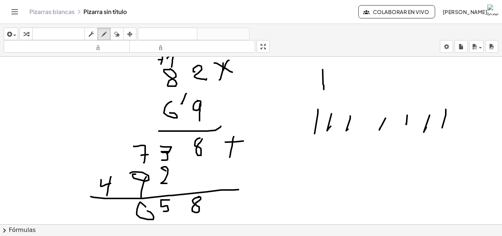
drag, startPoint x: 119, startPoint y: 32, endPoint x: 80, endPoint y: 81, distance: 63.0
click at [104, 51] on div "insertar Seleccione uno: Expresión matemática Función Texto Vídeo de YouTube Gr…" at bounding box center [251, 40] width 502 height 33
drag, startPoint x: 101, startPoint y: 29, endPoint x: 153, endPoint y: 97, distance: 86.1
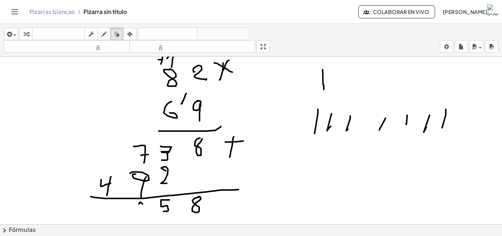
click at [101, 29] on button "dibujar" at bounding box center [103, 34] width 13 height 12
drag, startPoint x: 144, startPoint y: 204, endPoint x: 139, endPoint y: 205, distance: 6.1
click at [115, 35] on icon "button" at bounding box center [116, 34] width 5 height 9
drag, startPoint x: 116, startPoint y: 38, endPoint x: 121, endPoint y: 160, distance: 121.8
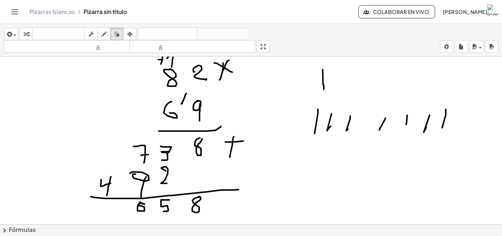
click at [116, 41] on div "insertar Seleccione uno: Expresión matemática Función Texto Vídeo de YouTube Gr…" at bounding box center [251, 40] width 502 height 33
click at [103, 35] on icon "button" at bounding box center [103, 34] width 5 height 9
drag, startPoint x: 146, startPoint y: 202, endPoint x: 134, endPoint y: 207, distance: 13.0
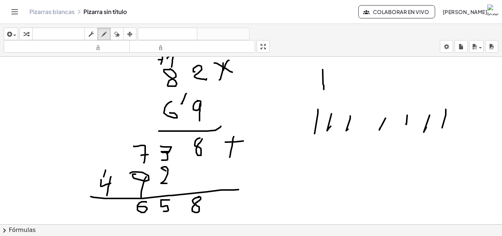
drag, startPoint x: 106, startPoint y: 170, endPoint x: 103, endPoint y: 176, distance: 7.0
drag, startPoint x: 110, startPoint y: 205, endPoint x: 99, endPoint y: 217, distance: 16.4
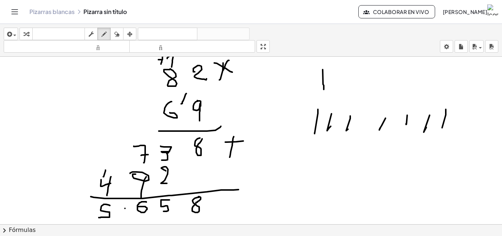
drag, startPoint x: 125, startPoint y: 208, endPoint x: 122, endPoint y: 219, distance: 11.7
